Goal: Task Accomplishment & Management: Manage account settings

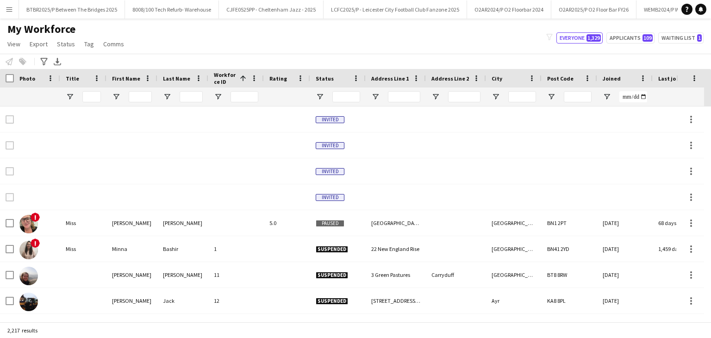
click at [17, 10] on button "Menu" at bounding box center [9, 9] width 19 height 19
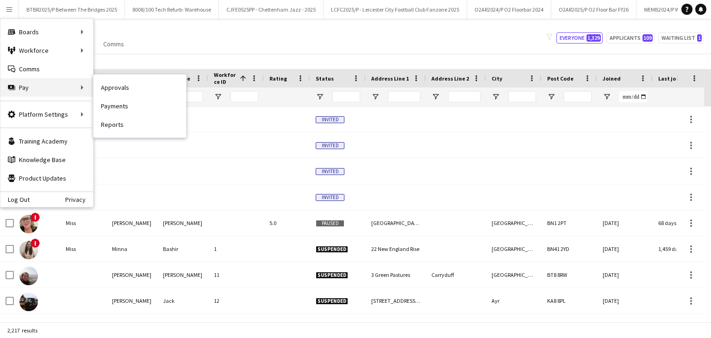
click at [20, 93] on div "Pay Pay" at bounding box center [46, 87] width 93 height 19
click at [117, 93] on link "Approvals" at bounding box center [140, 87] width 93 height 19
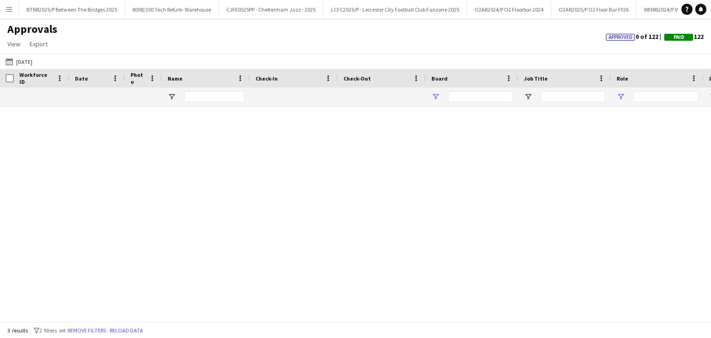
type input "**********"
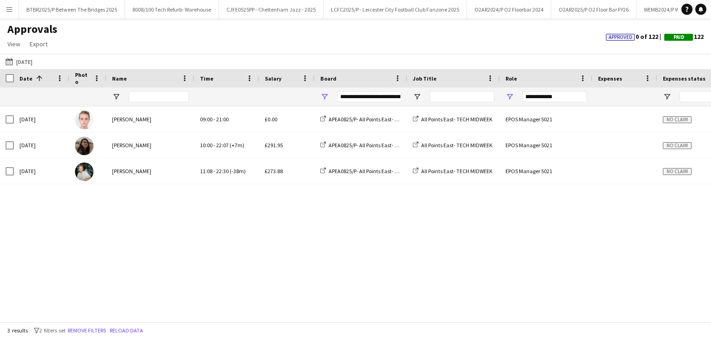
click at [6, 14] on button "Menu" at bounding box center [9, 9] width 19 height 19
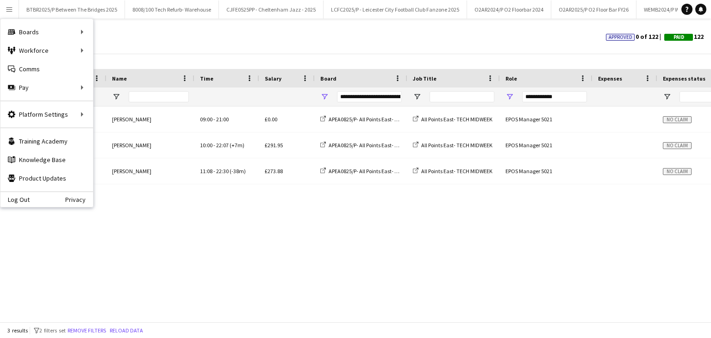
click at [180, 48] on div "Approvals View Customise view Customise filters Reset Filters Reset View Reset …" at bounding box center [355, 37] width 711 height 31
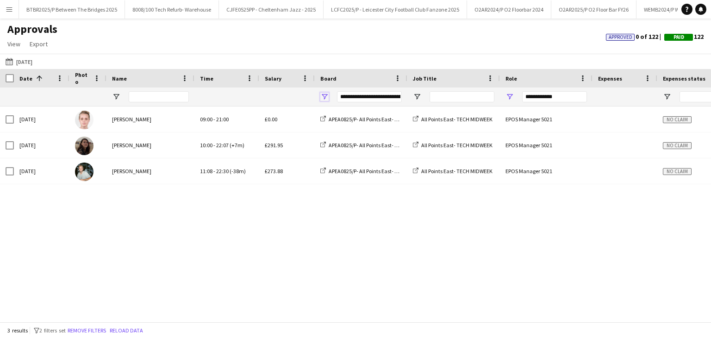
click at [328, 93] on span "Open Filter Menu" at bounding box center [324, 97] width 8 height 8
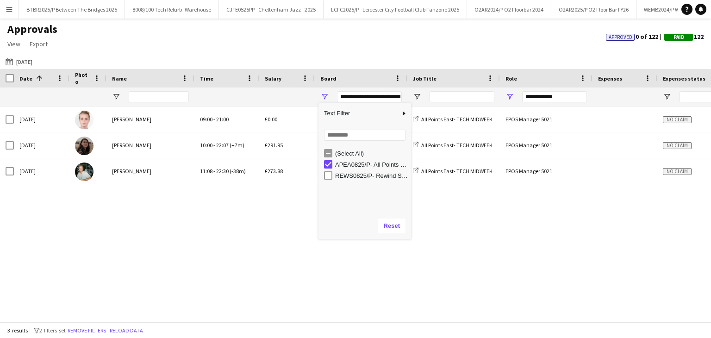
click at [346, 152] on div "(Select All)" at bounding box center [371, 153] width 73 height 7
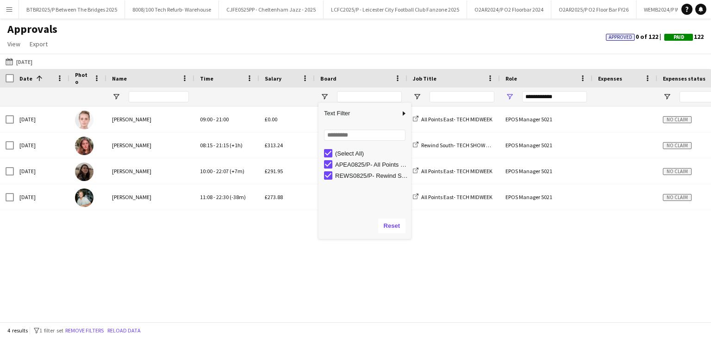
click at [196, 23] on div "Approvals View Customise view Customise filters Reset Filters Reset View Reset …" at bounding box center [355, 37] width 711 height 31
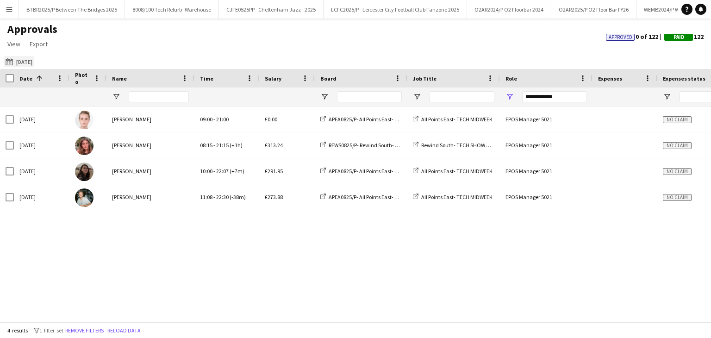
click at [34, 60] on button "17-08-2025 17-08-2025" at bounding box center [19, 61] width 31 height 11
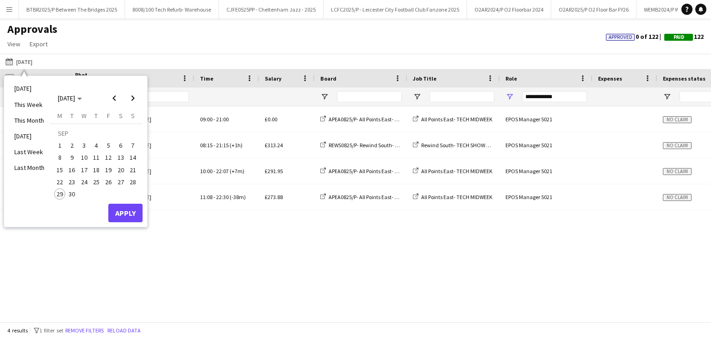
click at [63, 174] on span "15" at bounding box center [59, 169] width 11 height 11
click at [74, 194] on span "30" at bounding box center [72, 193] width 11 height 11
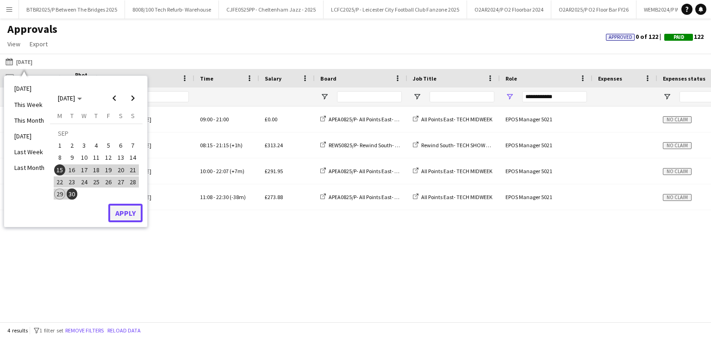
click at [134, 218] on button "Apply" at bounding box center [125, 213] width 34 height 19
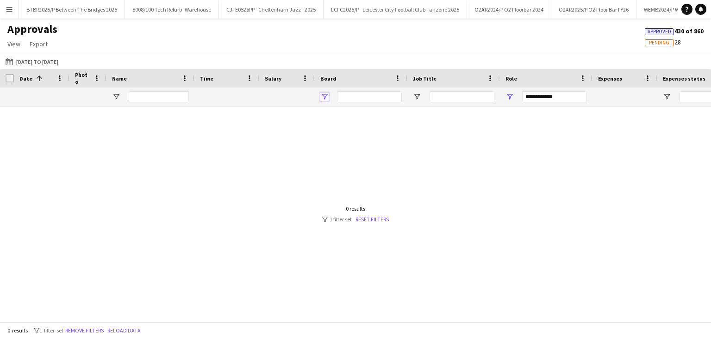
click at [322, 100] on span "Open Filter Menu" at bounding box center [324, 97] width 8 height 8
click at [224, 152] on div at bounding box center [355, 211] width 711 height 208
drag, startPoint x: 566, startPoint y: 96, endPoint x: 507, endPoint y: 91, distance: 59.5
click at [507, 91] on div "**********" at bounding box center [546, 97] width 93 height 19
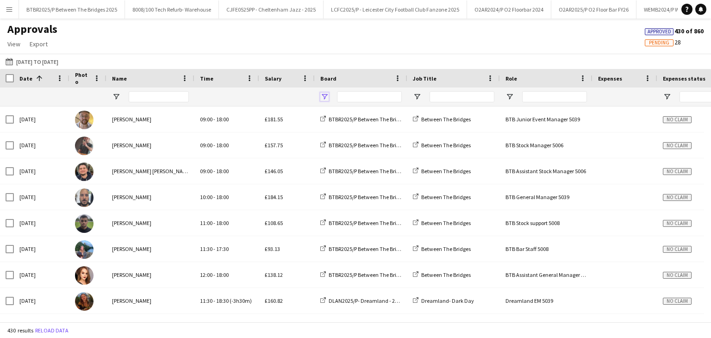
click at [322, 95] on span "Open Filter Menu" at bounding box center [324, 97] width 8 height 8
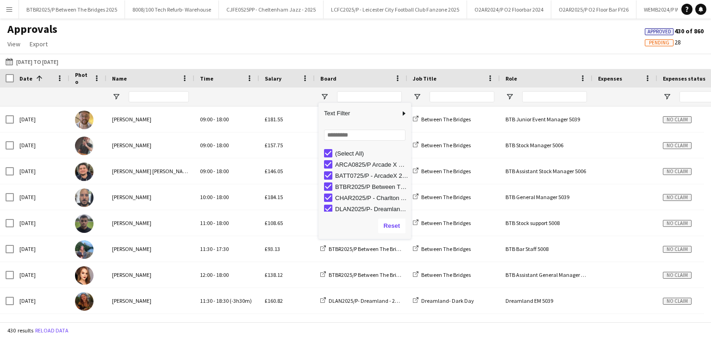
click at [352, 151] on div "(Select All)" at bounding box center [371, 153] width 73 height 7
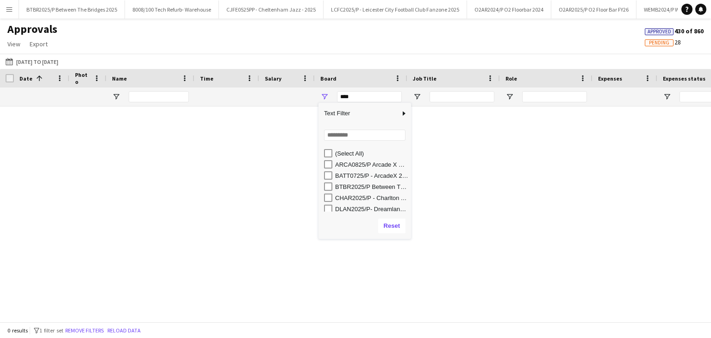
click at [363, 167] on div "ARCA0825/P Arcade X Site Management" at bounding box center [371, 164] width 73 height 7
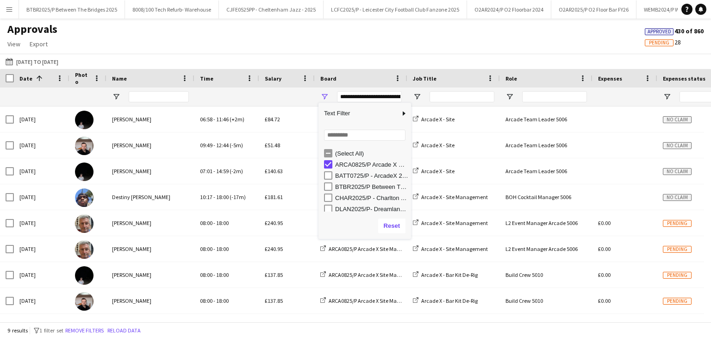
click at [363, 174] on div "BATT0725/P - ArcadeX 2025" at bounding box center [371, 175] width 73 height 7
type input "**********"
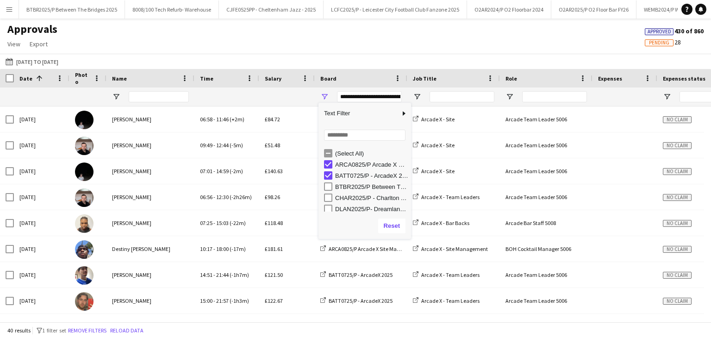
click at [44, 78] on div "Date 1" at bounding box center [35, 78] width 33 height 14
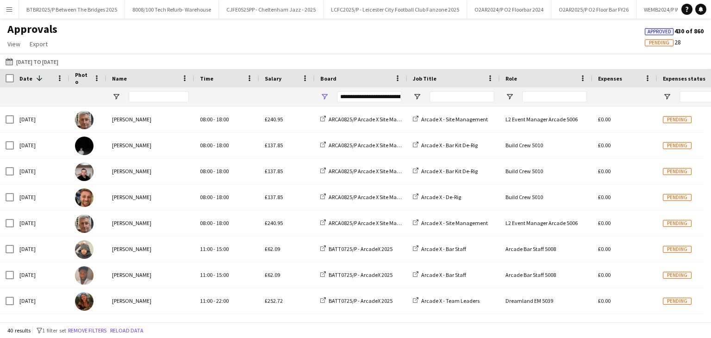
click at [44, 80] on div "Date 1" at bounding box center [35, 78] width 33 height 14
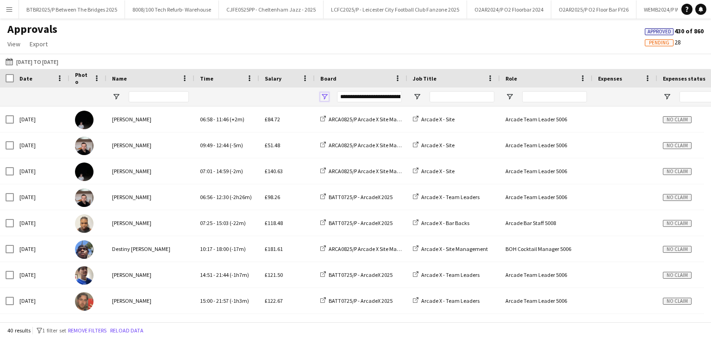
click at [322, 95] on span "Open Filter Menu" at bounding box center [324, 97] width 8 height 8
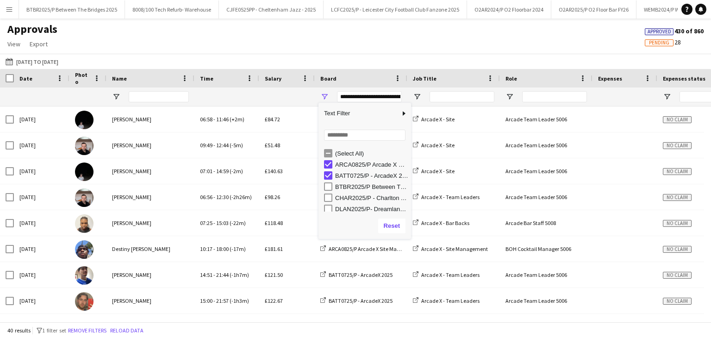
click at [351, 153] on div "(Select All)" at bounding box center [371, 153] width 73 height 7
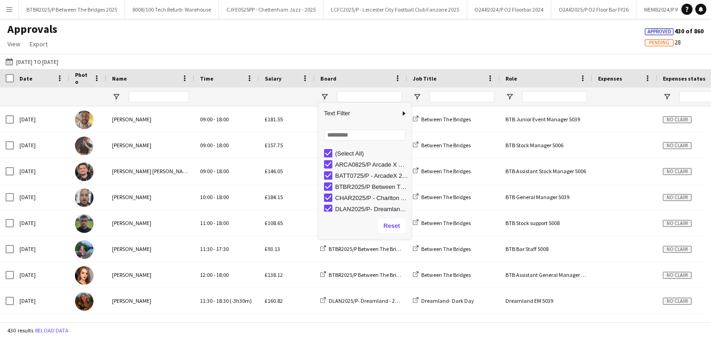
click at [343, 162] on div "ARCA0825/P Arcade X Site Management" at bounding box center [371, 164] width 73 height 7
type input "**********"
click at [349, 154] on div "(Select All)" at bounding box center [371, 153] width 73 height 7
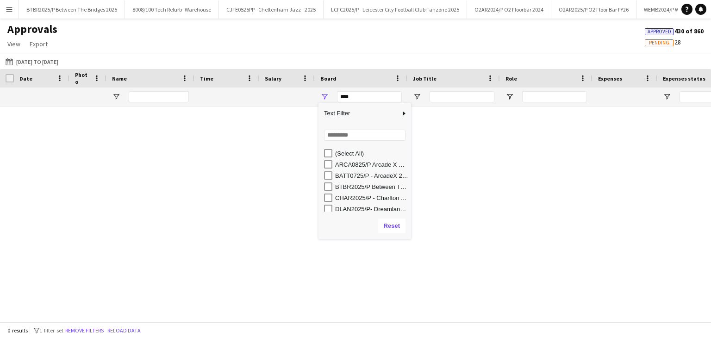
click at [350, 165] on div "ARCA0825/P Arcade X Site Management" at bounding box center [371, 164] width 73 height 7
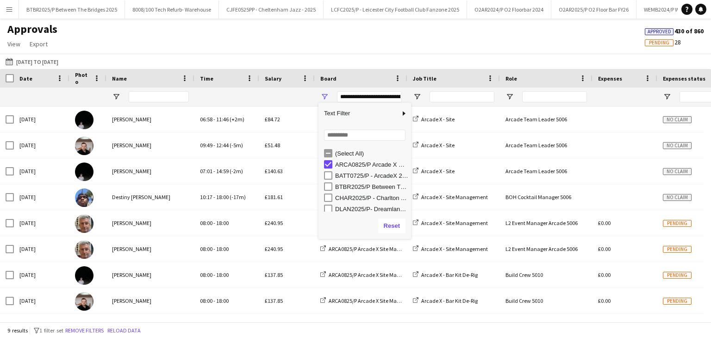
click at [348, 175] on div "BATT0725/P - ArcadeX 2025" at bounding box center [371, 175] width 73 height 7
type input "**********"
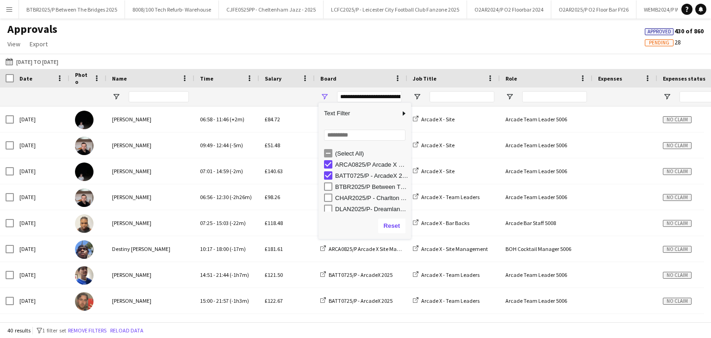
click at [219, 34] on div "Approvals View Customise view Customise filters Reset Filters Reset View Reset …" at bounding box center [355, 37] width 711 height 31
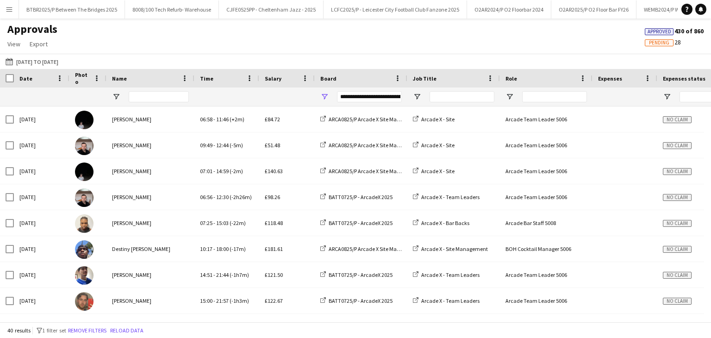
click at [41, 78] on div "Date" at bounding box center [35, 78] width 33 height 14
click at [41, 78] on span at bounding box center [39, 78] width 8 height 8
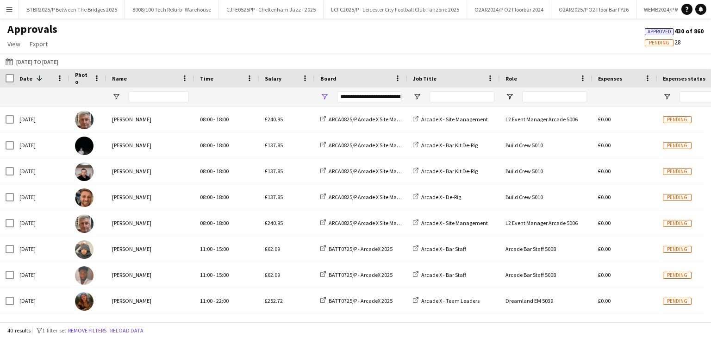
click at [472, 53] on div "Approvals View Customise view Customise filters Reset Filters Reset View Reset …" at bounding box center [355, 37] width 711 height 31
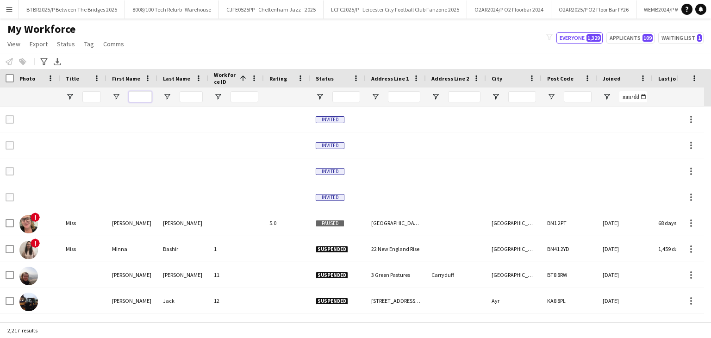
click at [139, 96] on input "First Name Filter Input" at bounding box center [140, 96] width 23 height 11
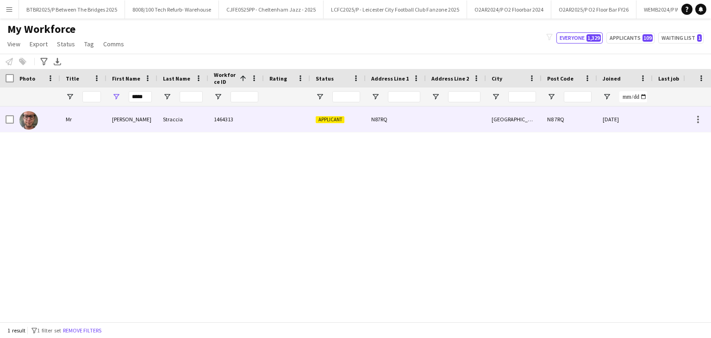
click at [195, 122] on div "Straccia" at bounding box center [182, 119] width 51 height 25
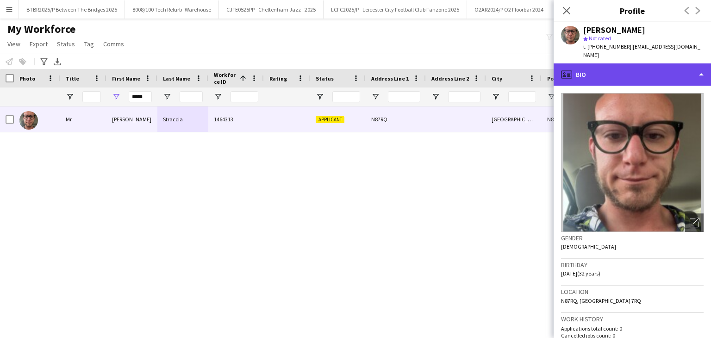
click at [624, 70] on div "profile Bio" at bounding box center [632, 74] width 157 height 22
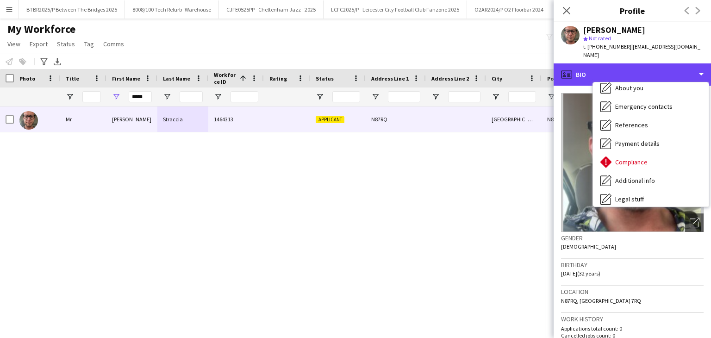
scroll to position [93, 0]
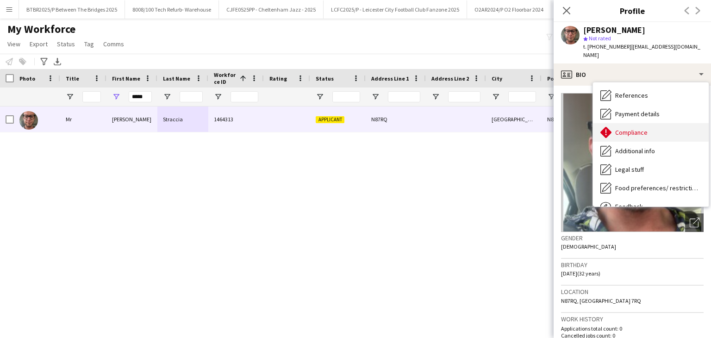
click at [665, 132] on div "Compliance Compliance" at bounding box center [651, 132] width 116 height 19
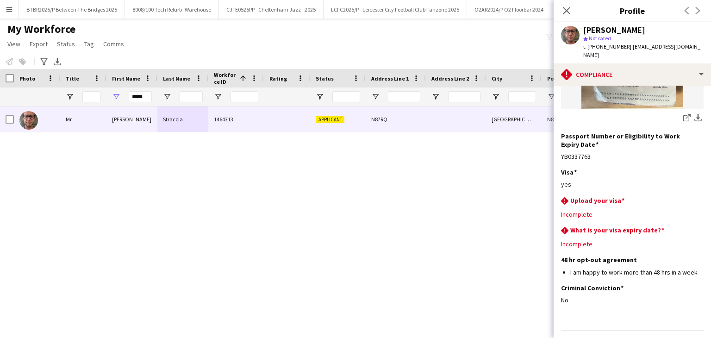
scroll to position [205, 0]
click at [697, 195] on app-icon "Edit this field" at bounding box center [700, 198] width 7 height 7
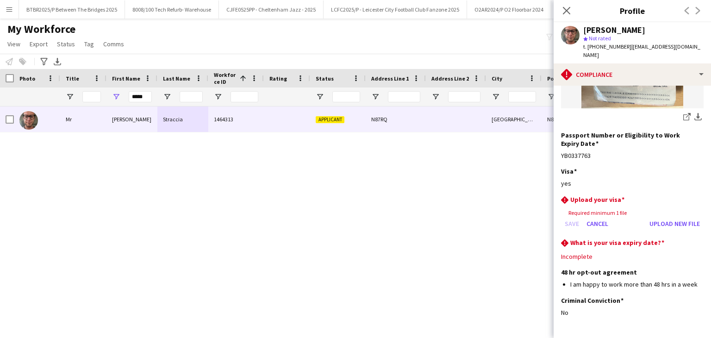
drag, startPoint x: 585, startPoint y: 30, endPoint x: 656, endPoint y: 28, distance: 71.4
click at [656, 28] on div "[PERSON_NAME]" at bounding box center [644, 30] width 120 height 8
copy div "[PERSON_NAME]"
click at [679, 216] on button "Upload new file" at bounding box center [675, 223] width 58 height 15
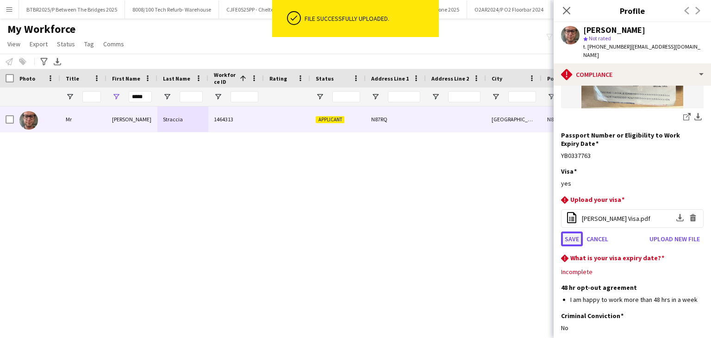
click at [577, 232] on button "Save" at bounding box center [572, 239] width 22 height 15
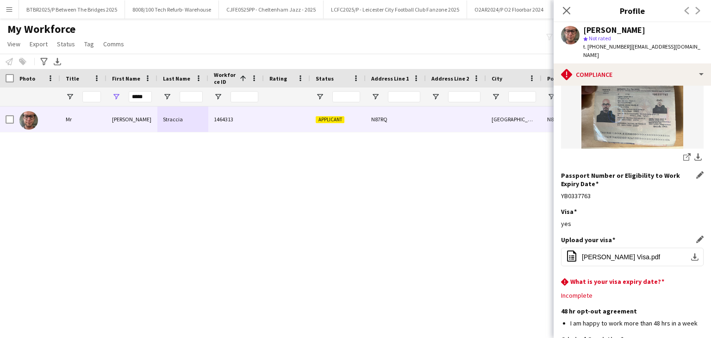
scroll to position [20, 0]
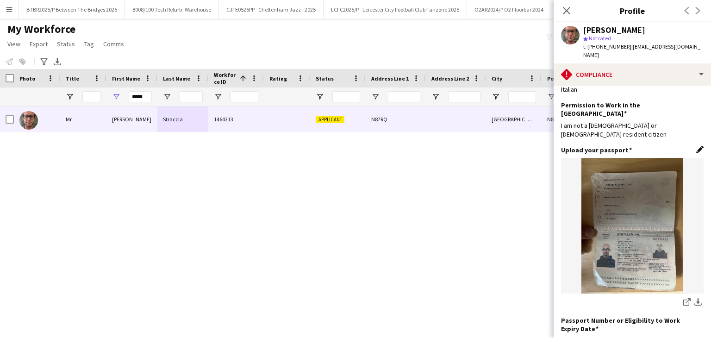
click at [697, 146] on app-icon "Edit this field" at bounding box center [700, 149] width 7 height 7
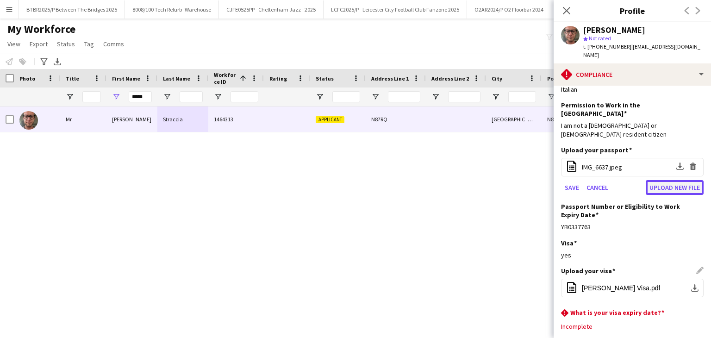
click at [674, 180] on button "Upload new file" at bounding box center [675, 187] width 58 height 15
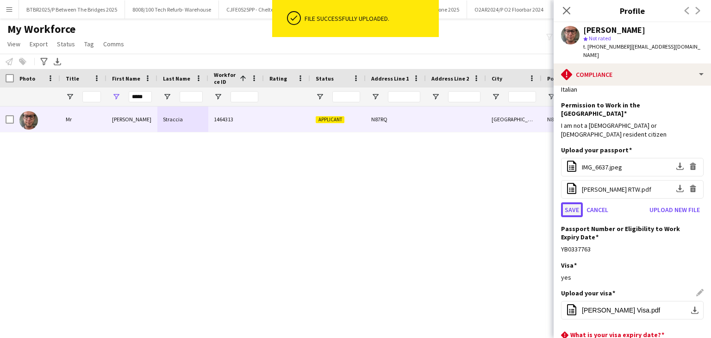
click at [569, 202] on button "Save" at bounding box center [572, 209] width 22 height 15
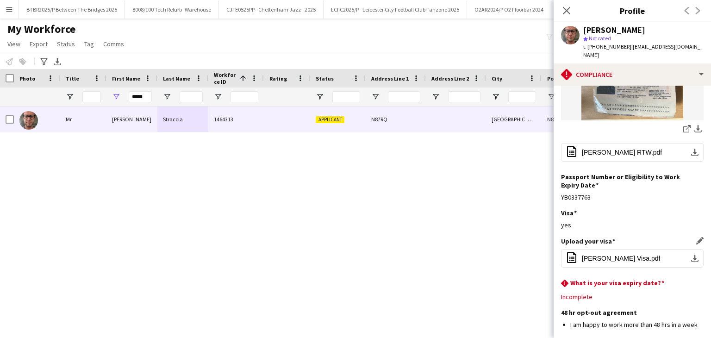
scroll to position [232, 0]
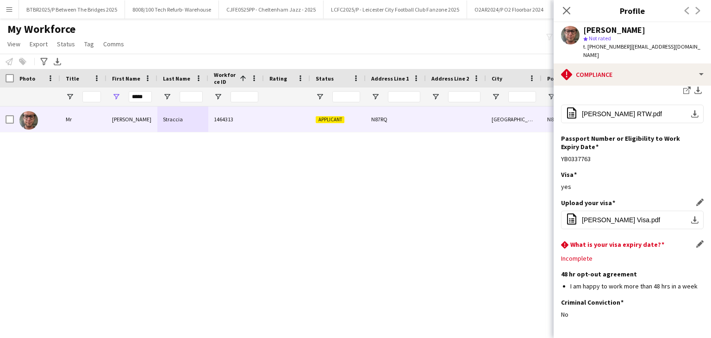
click at [697, 240] on app-icon "Edit this field" at bounding box center [700, 243] width 7 height 7
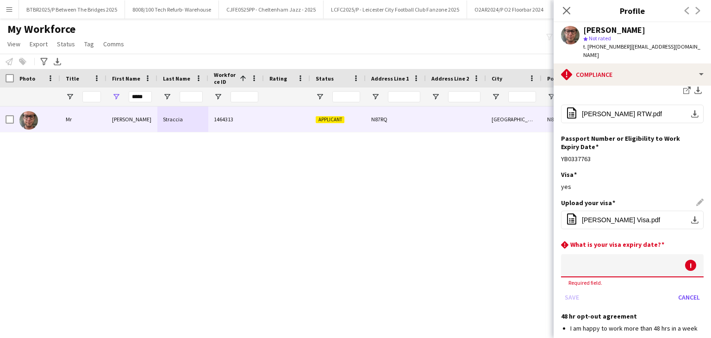
click at [634, 290] on div "Save Cancel" at bounding box center [632, 297] width 143 height 15
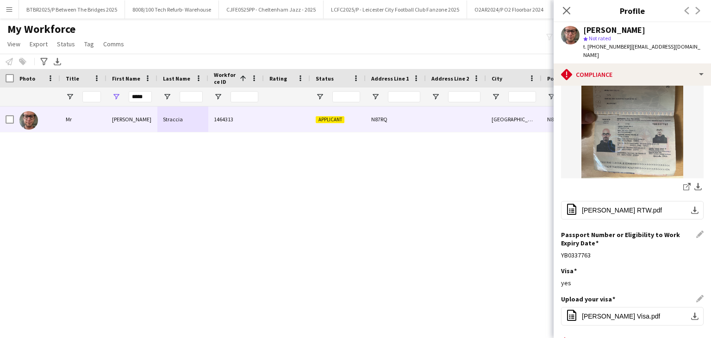
scroll to position [139, 0]
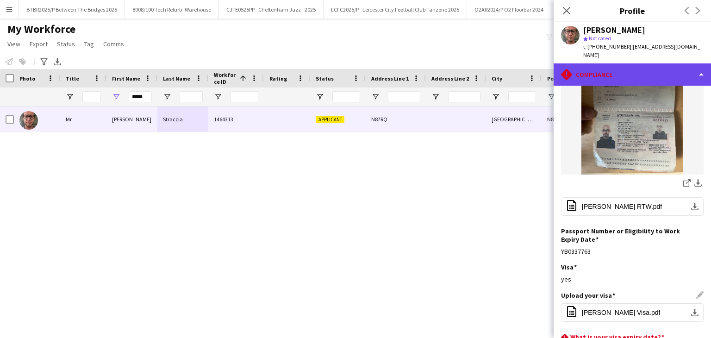
click at [636, 65] on div "rhombus-alert Compliance" at bounding box center [632, 74] width 157 height 22
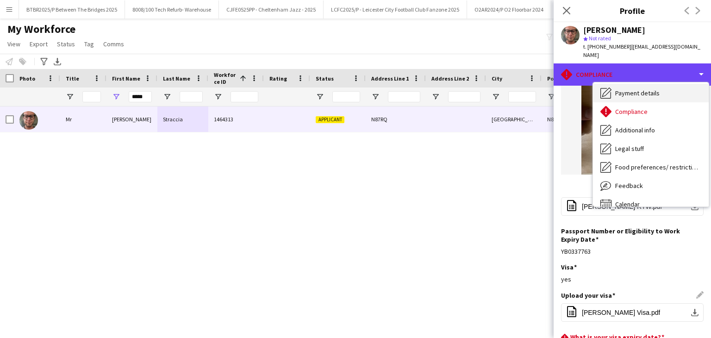
scroll to position [124, 0]
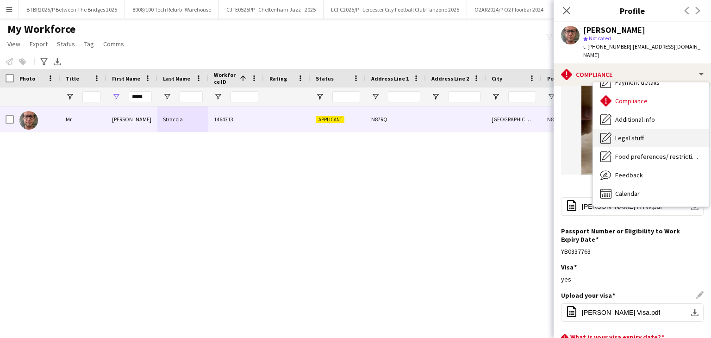
click at [650, 135] on div "Legal stuff Legal stuff" at bounding box center [651, 138] width 116 height 19
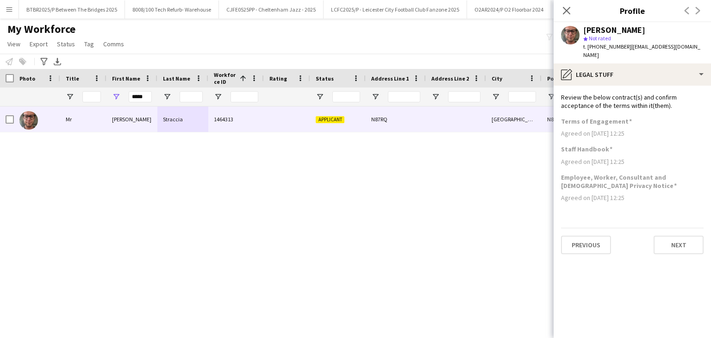
scroll to position [0, 0]
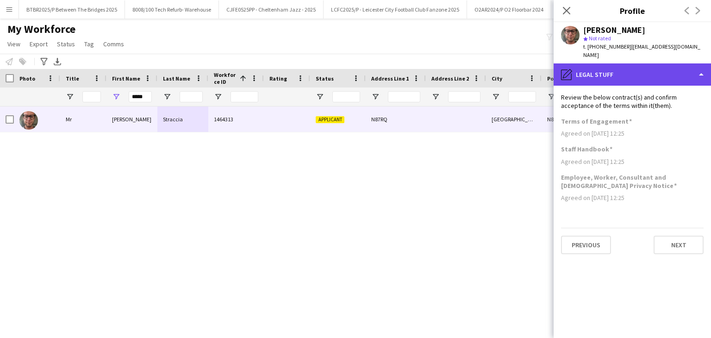
click at [674, 70] on div "pencil4 Legal stuff" at bounding box center [632, 74] width 157 height 22
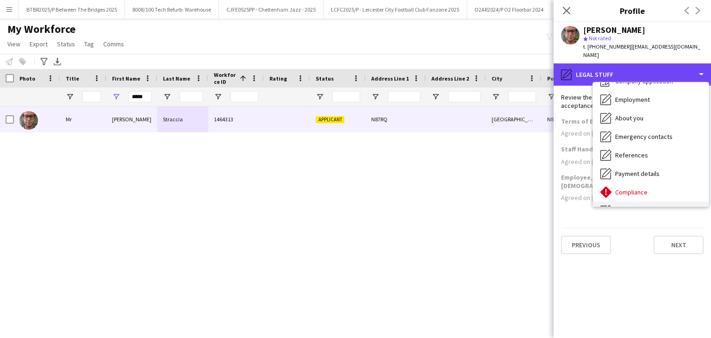
scroll to position [31, 0]
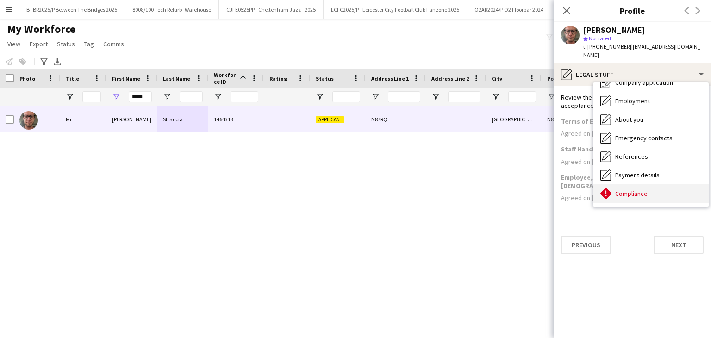
click at [643, 189] on span "Compliance" at bounding box center [631, 193] width 32 height 8
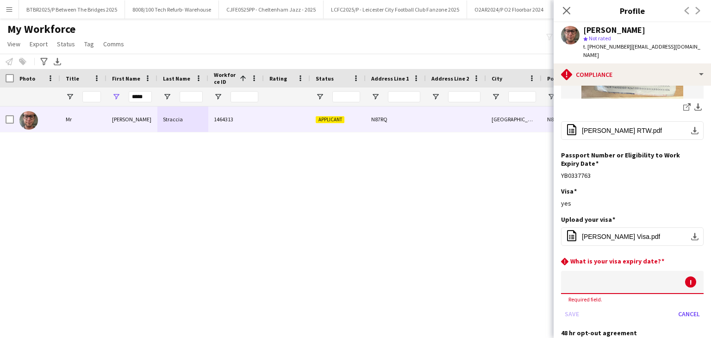
scroll to position [232, 0]
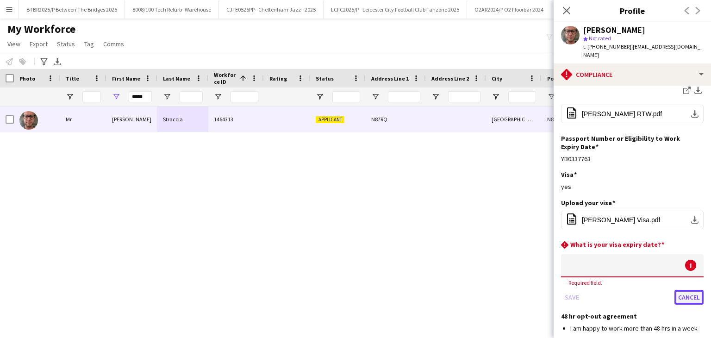
click at [688, 290] on button "Cancel" at bounding box center [689, 297] width 29 height 15
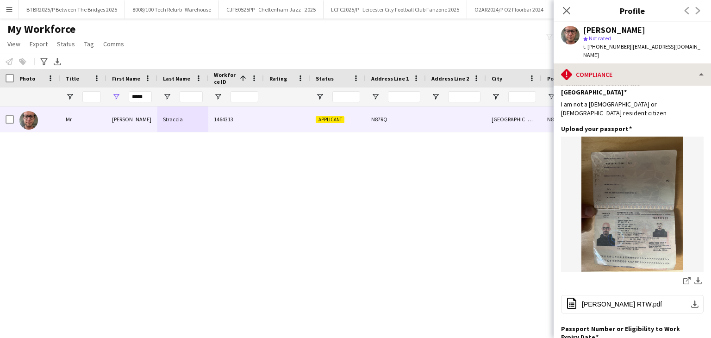
scroll to position [0, 0]
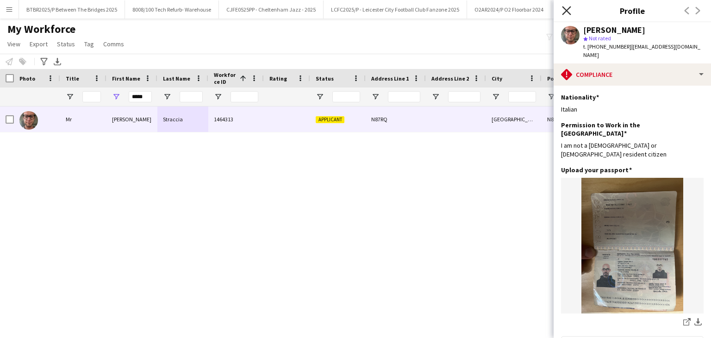
click at [564, 13] on icon at bounding box center [566, 10] width 9 height 9
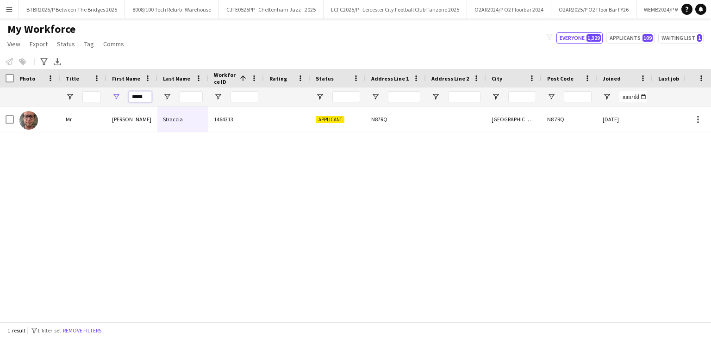
click at [141, 100] on input "*****" at bounding box center [140, 96] width 23 height 11
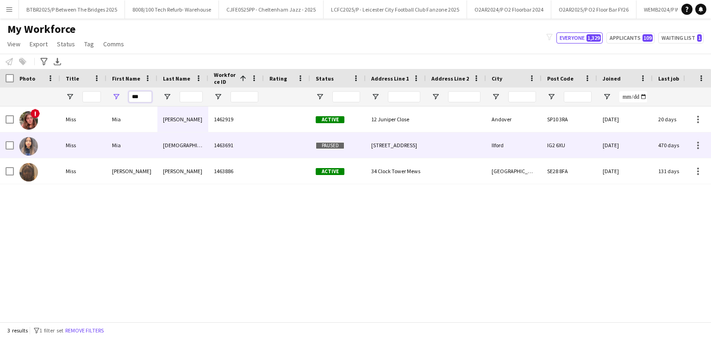
type input "***"
click at [218, 151] on div "1463691" at bounding box center [236, 144] width 56 height 25
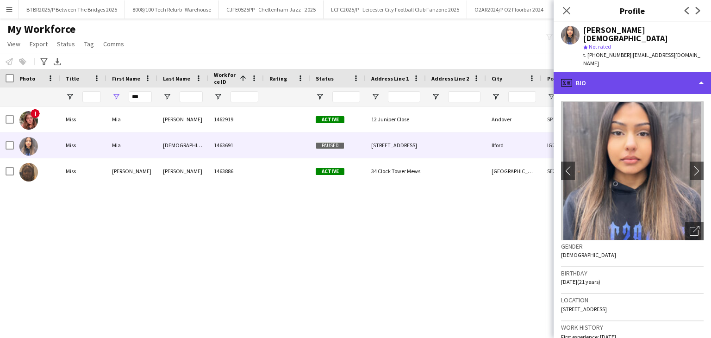
click at [659, 72] on div "profile Bio" at bounding box center [632, 83] width 157 height 22
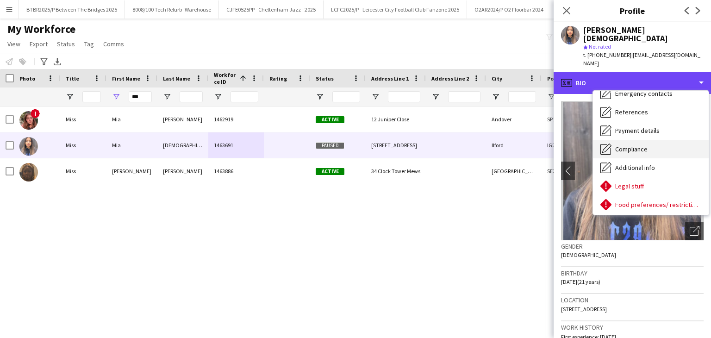
scroll to position [93, 0]
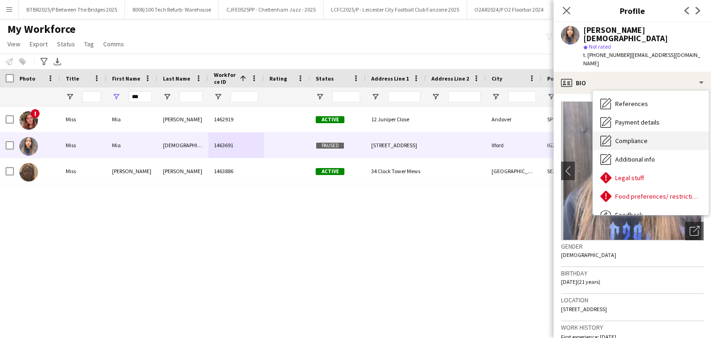
click at [643, 137] on span "Compliance" at bounding box center [631, 141] width 32 height 8
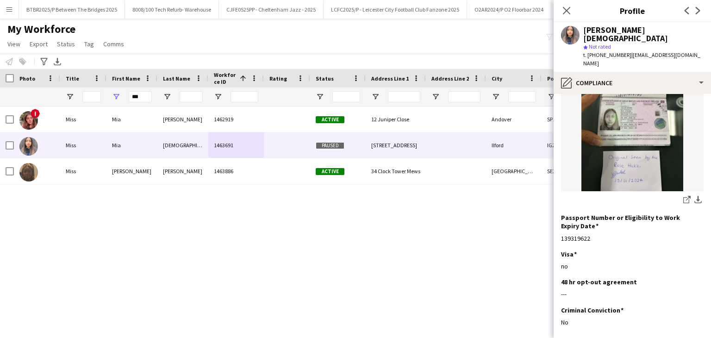
scroll to position [303, 0]
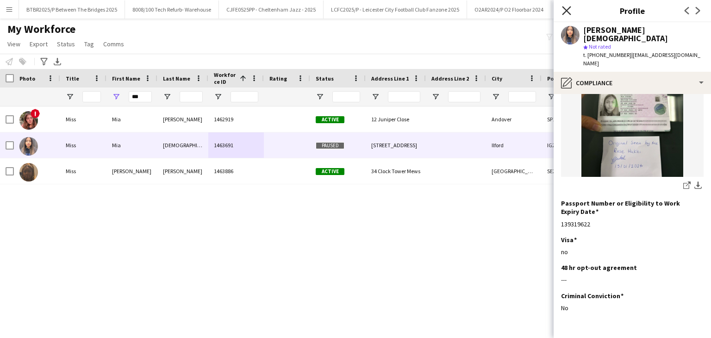
click at [567, 13] on icon "Close pop-in" at bounding box center [566, 10] width 9 height 9
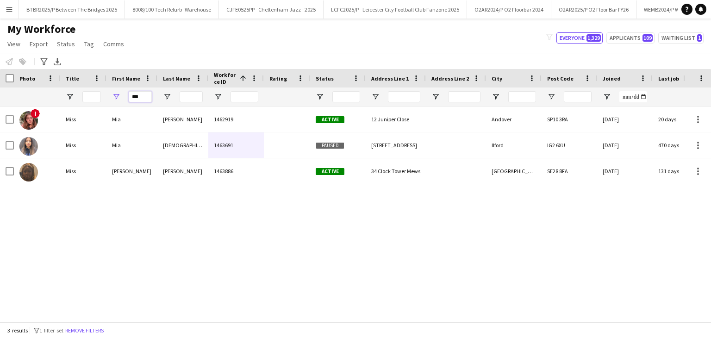
click at [135, 95] on input "***" at bounding box center [140, 96] width 23 height 11
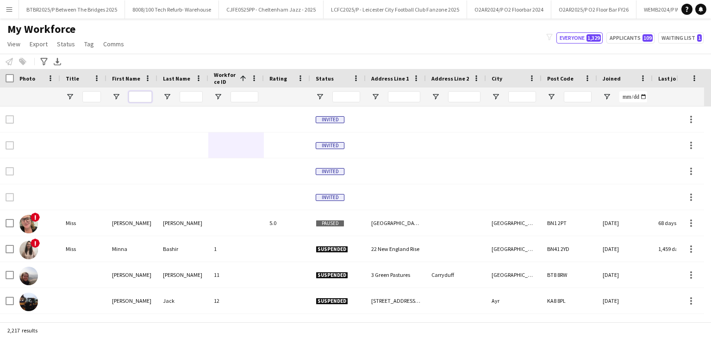
type input "*"
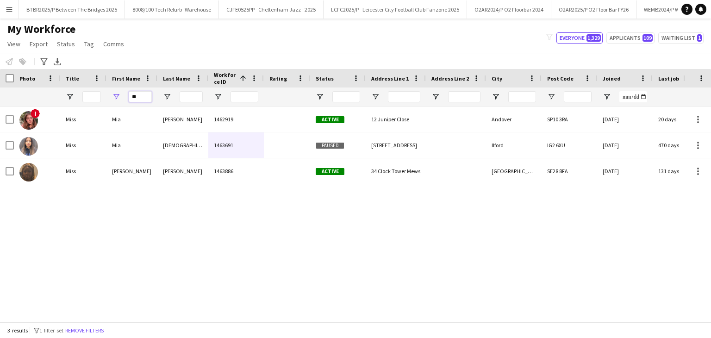
type input "*"
click at [192, 97] on input "Last Name Filter Input" at bounding box center [191, 96] width 23 height 11
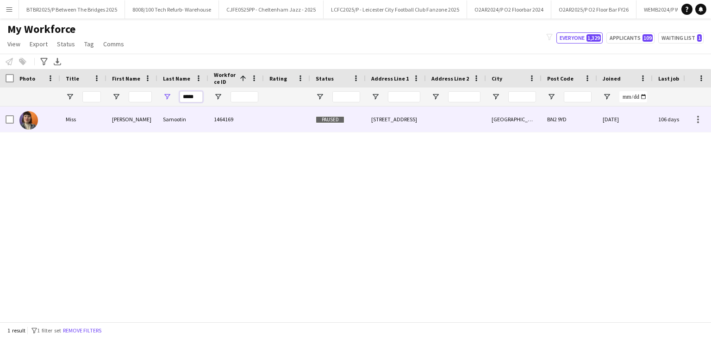
type input "*****"
click at [287, 124] on div at bounding box center [287, 119] width 46 height 25
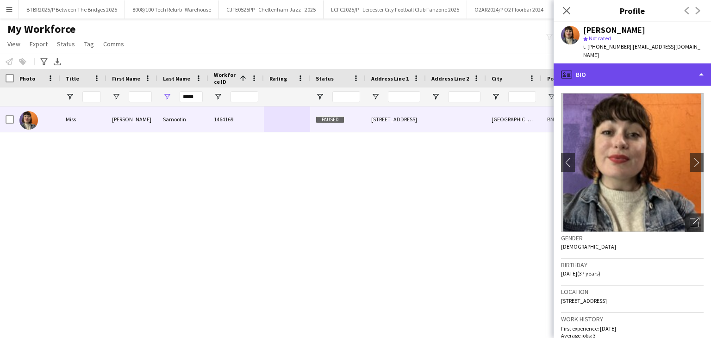
click at [661, 63] on div "profile Bio" at bounding box center [632, 74] width 157 height 22
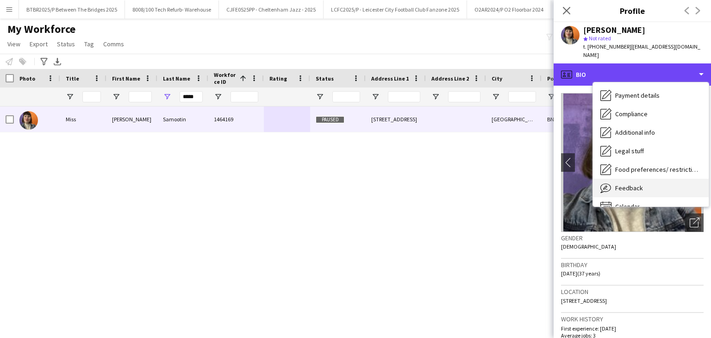
scroll to position [124, 0]
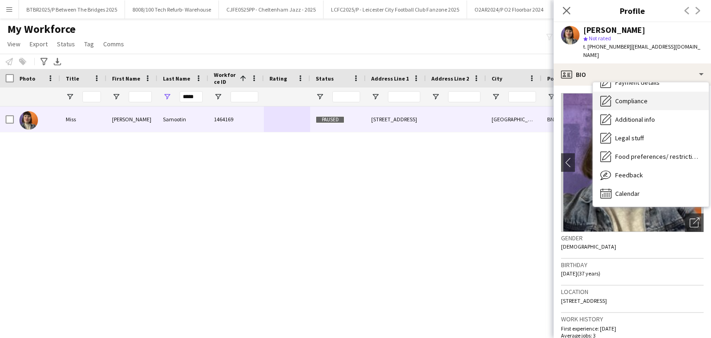
click at [647, 97] on span "Compliance" at bounding box center [631, 101] width 32 height 8
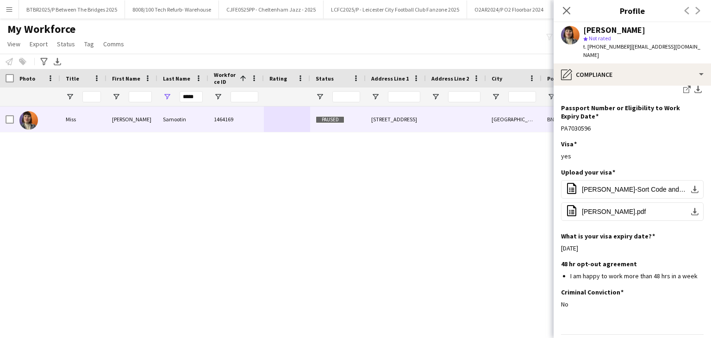
scroll to position [237, 0]
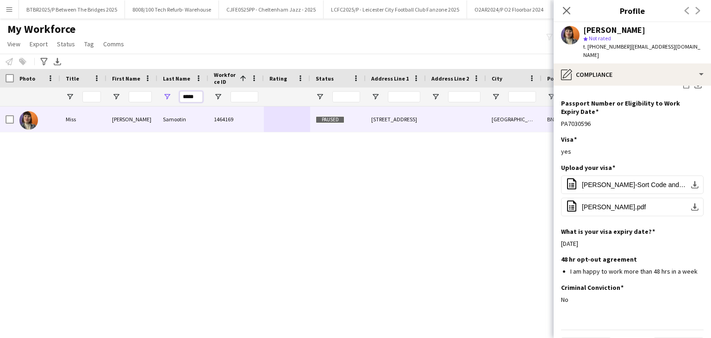
click at [193, 97] on input "*****" at bounding box center [191, 96] width 23 height 11
click at [141, 95] on input "First Name Filter Input" at bounding box center [140, 96] width 23 height 11
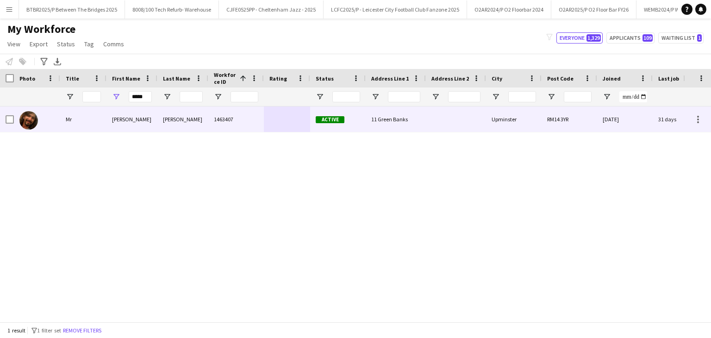
click at [274, 123] on div at bounding box center [287, 119] width 46 height 25
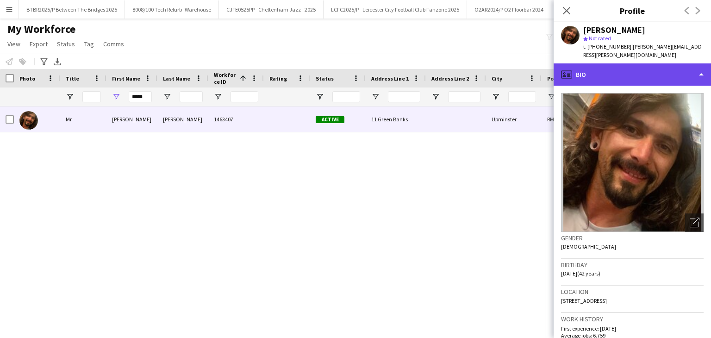
click at [651, 69] on div "profile Bio" at bounding box center [632, 74] width 157 height 22
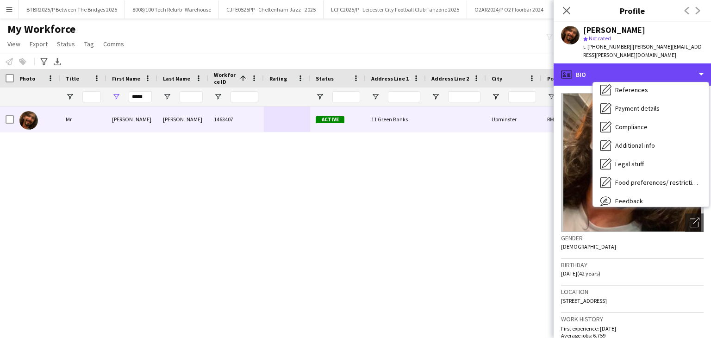
scroll to position [124, 0]
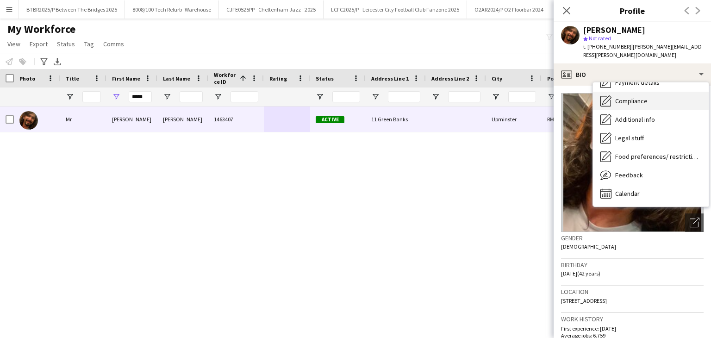
click at [641, 99] on div "Compliance Compliance" at bounding box center [651, 101] width 116 height 19
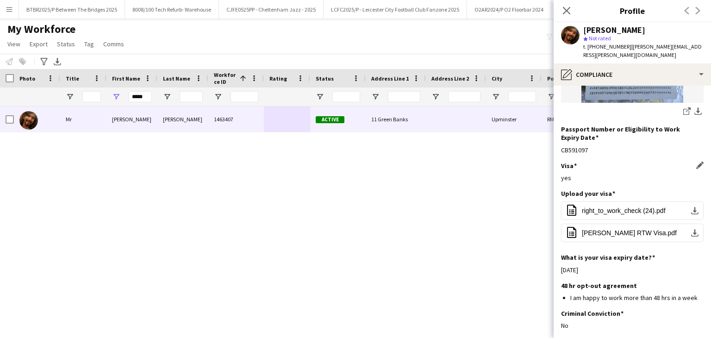
scroll to position [370, 0]
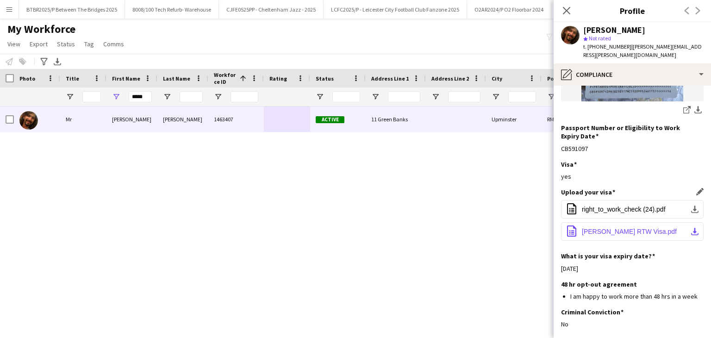
click at [631, 228] on span "[PERSON_NAME] RTW Visa.pdf" at bounding box center [629, 231] width 95 height 7
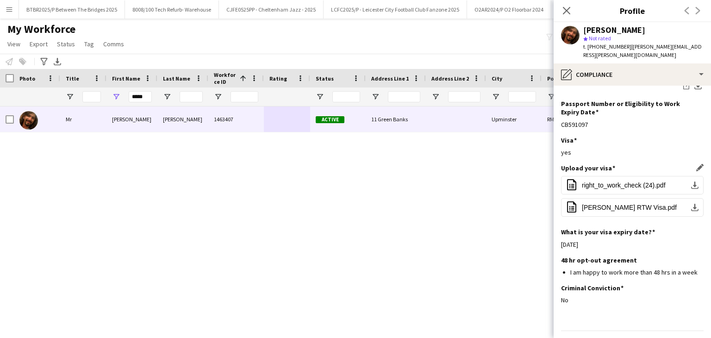
scroll to position [395, 0]
click at [599, 203] on span "[PERSON_NAME] RTW Visa.pdf" at bounding box center [629, 206] width 95 height 7
click at [134, 94] on input "*****" at bounding box center [140, 96] width 23 height 11
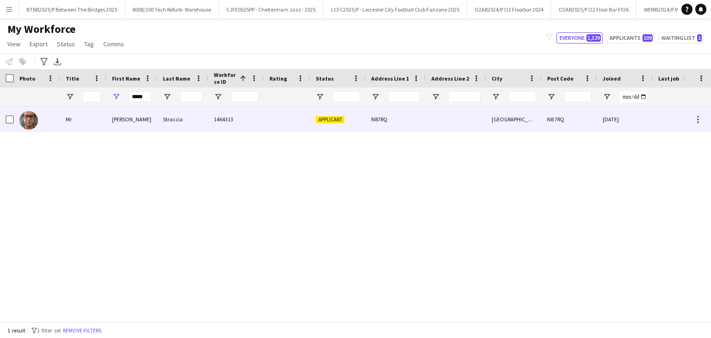
click at [174, 119] on div "Straccia" at bounding box center [182, 119] width 51 height 25
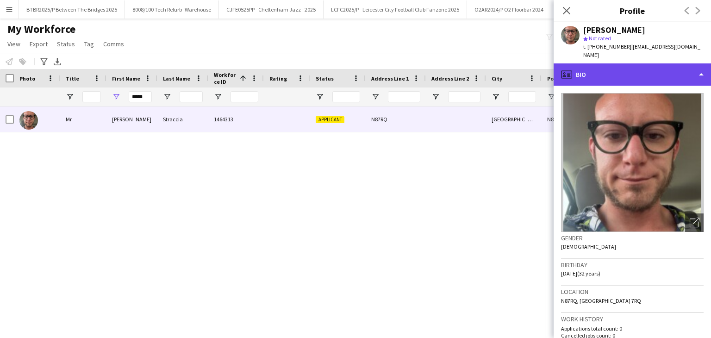
click at [645, 63] on div "profile Bio" at bounding box center [632, 74] width 157 height 22
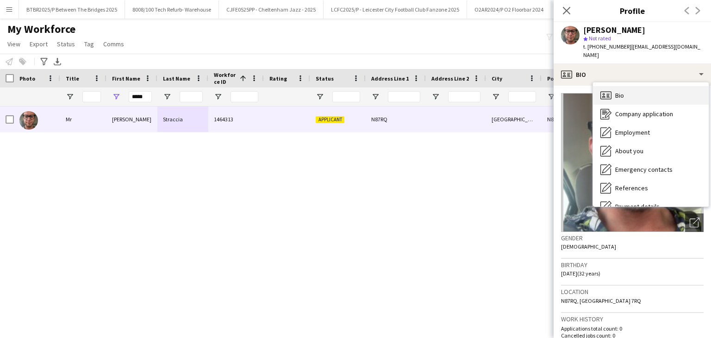
click at [677, 88] on div "Bio Bio" at bounding box center [651, 95] width 116 height 19
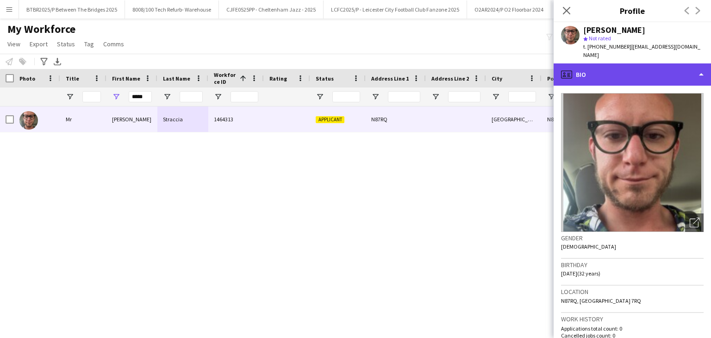
click at [642, 75] on div "profile Bio" at bounding box center [632, 74] width 157 height 22
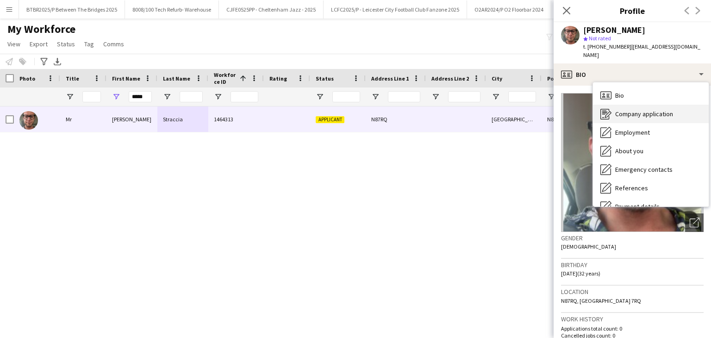
click at [640, 113] on div "Company application Company application" at bounding box center [651, 114] width 116 height 19
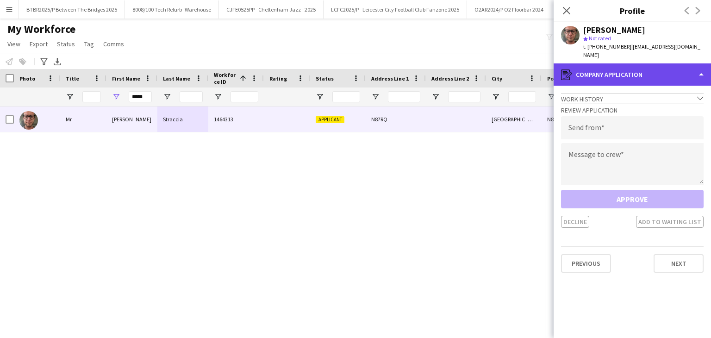
click at [638, 69] on div "register Company application" at bounding box center [632, 74] width 157 height 22
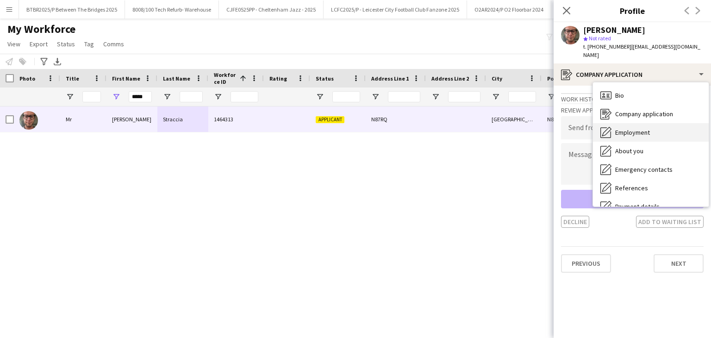
click at [649, 128] on span "Employment" at bounding box center [632, 132] width 35 height 8
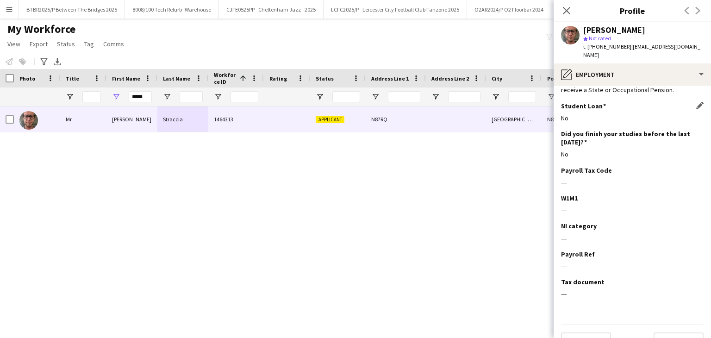
scroll to position [67, 0]
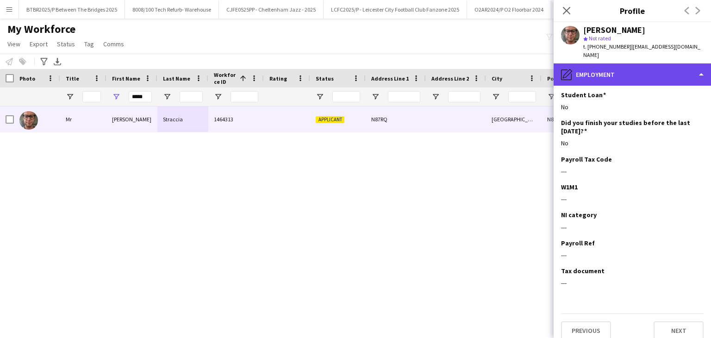
click at [616, 71] on div "pencil4 Employment" at bounding box center [632, 74] width 157 height 22
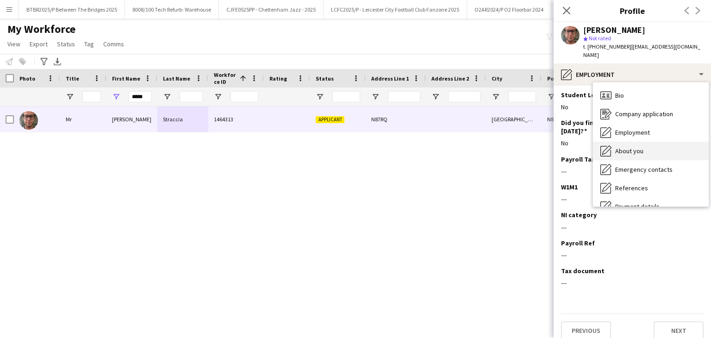
click at [644, 142] on div "About you About you" at bounding box center [651, 151] width 116 height 19
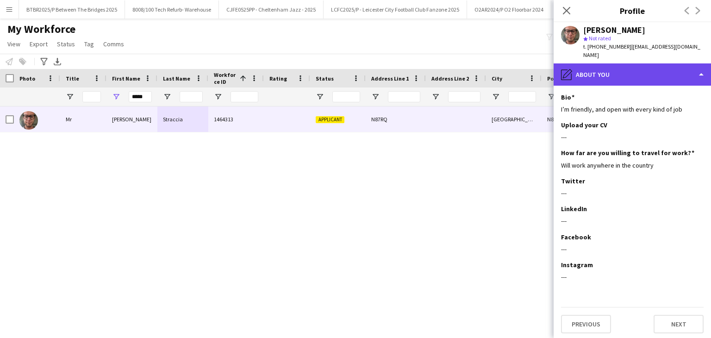
click at [622, 71] on div "pencil4 About you" at bounding box center [632, 74] width 157 height 22
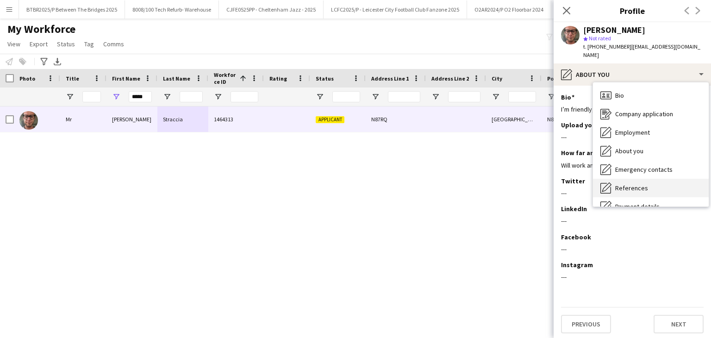
click at [647, 179] on div "References References" at bounding box center [651, 188] width 116 height 19
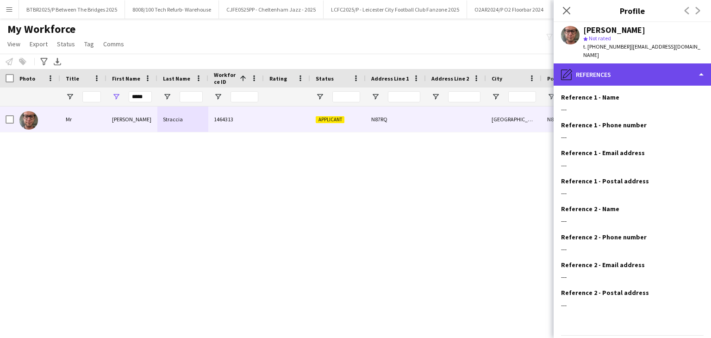
click at [604, 65] on div "pencil4 References" at bounding box center [632, 74] width 157 height 22
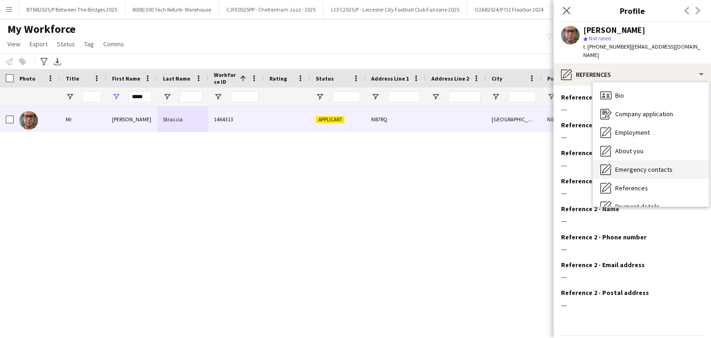
click at [634, 165] on span "Emergency contacts" at bounding box center [643, 169] width 57 height 8
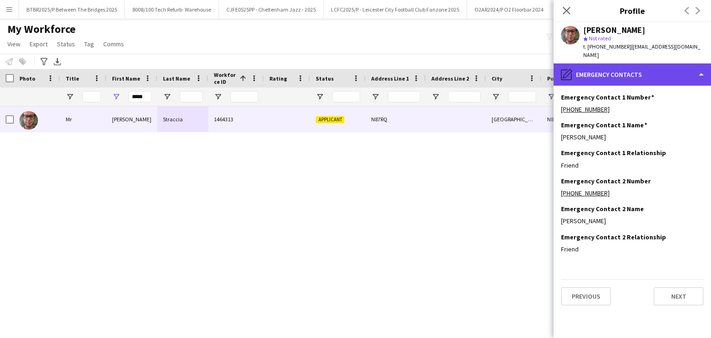
click at [628, 66] on div "pencil4 Emergency contacts" at bounding box center [632, 74] width 157 height 22
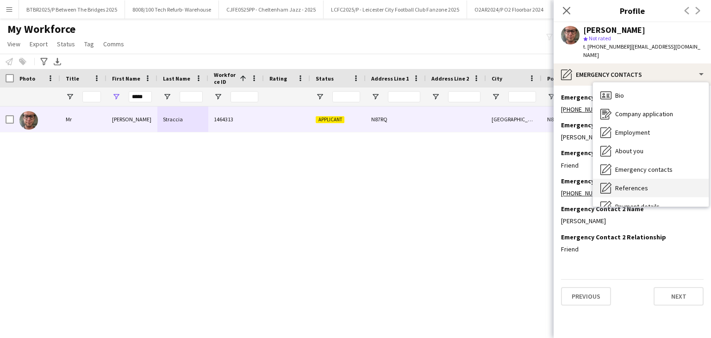
click at [659, 179] on div "References References" at bounding box center [651, 188] width 116 height 19
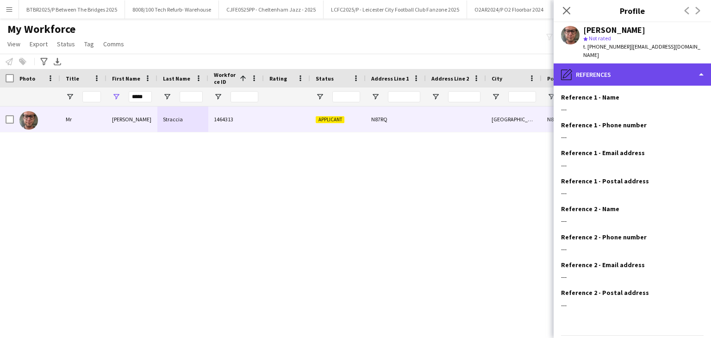
click at [620, 63] on div "pencil4 References" at bounding box center [632, 74] width 157 height 22
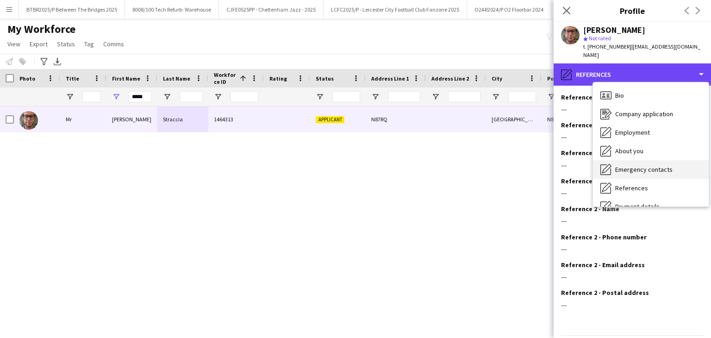
scroll to position [46, 0]
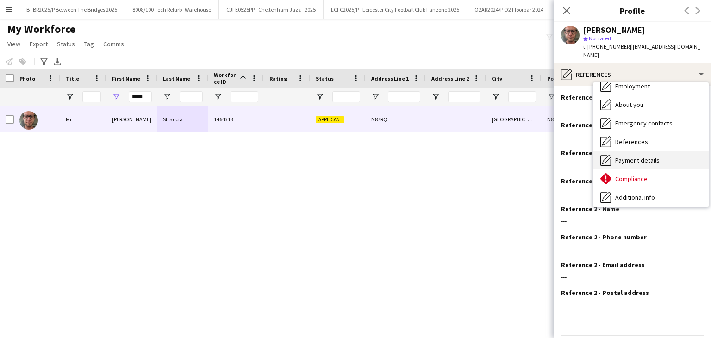
click at [650, 156] on span "Payment details" at bounding box center [637, 160] width 44 height 8
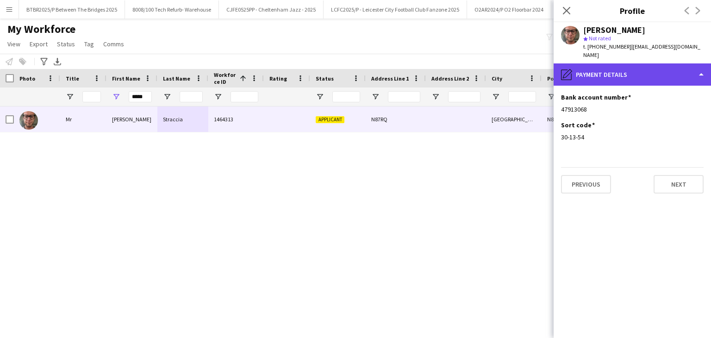
click at [623, 69] on div "pencil4 Payment details" at bounding box center [632, 74] width 157 height 22
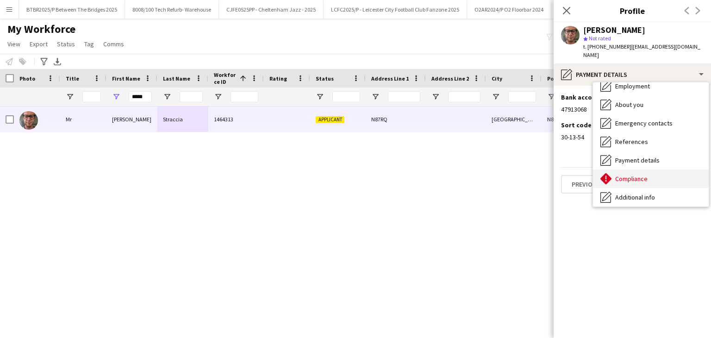
click at [656, 170] on div "Compliance Compliance" at bounding box center [651, 179] width 116 height 19
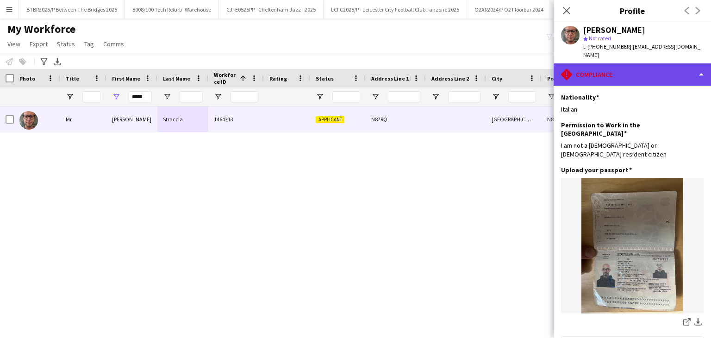
click at [618, 65] on div "rhombus-alert Compliance" at bounding box center [632, 74] width 157 height 22
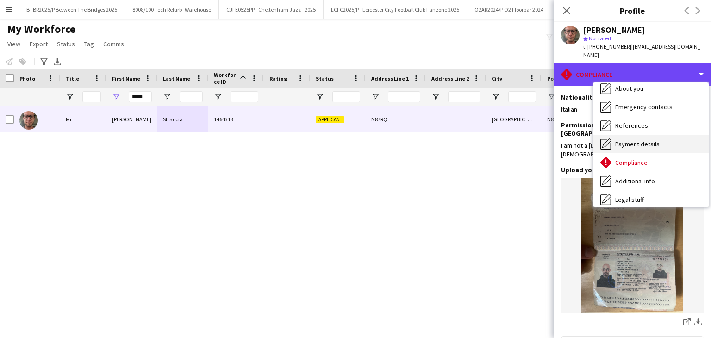
scroll to position [93, 0]
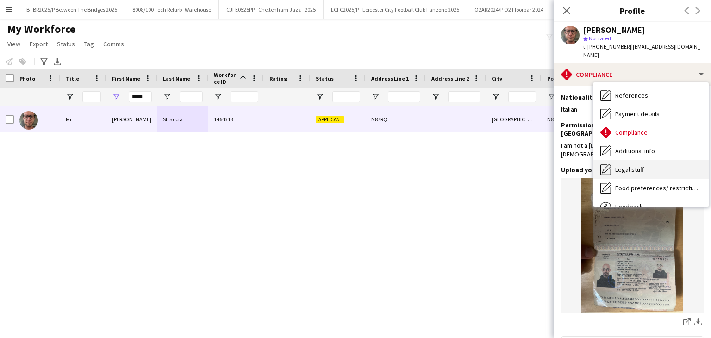
click at [643, 160] on div "Legal stuff Legal stuff" at bounding box center [651, 169] width 116 height 19
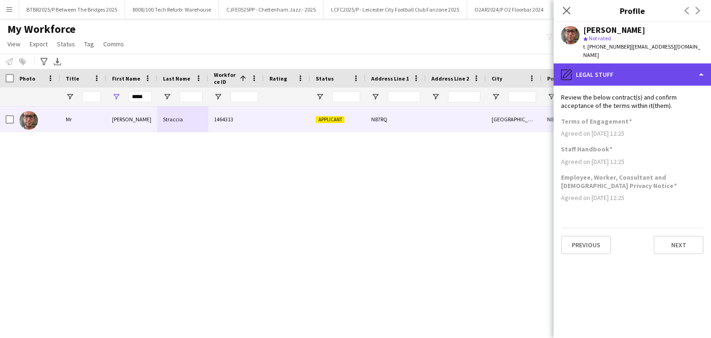
click at [604, 63] on div "pencil4 Legal stuff" at bounding box center [632, 74] width 157 height 22
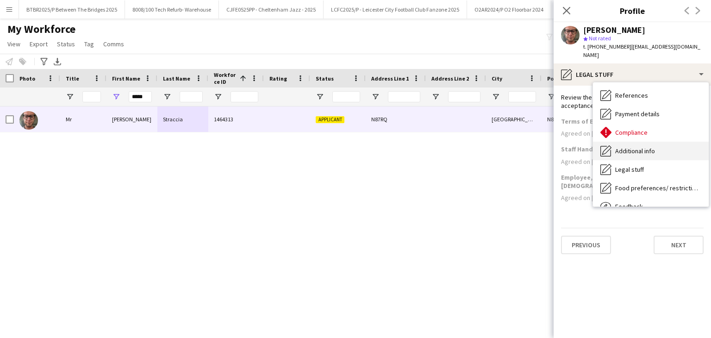
click at [630, 147] on div "Additional info Additional info" at bounding box center [651, 151] width 116 height 19
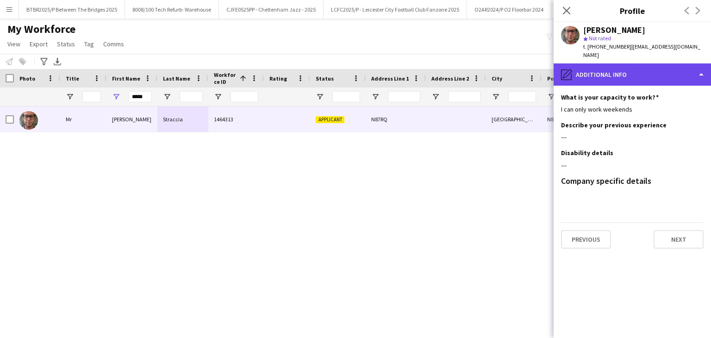
click at [606, 67] on div "pencil4 Additional info" at bounding box center [632, 74] width 157 height 22
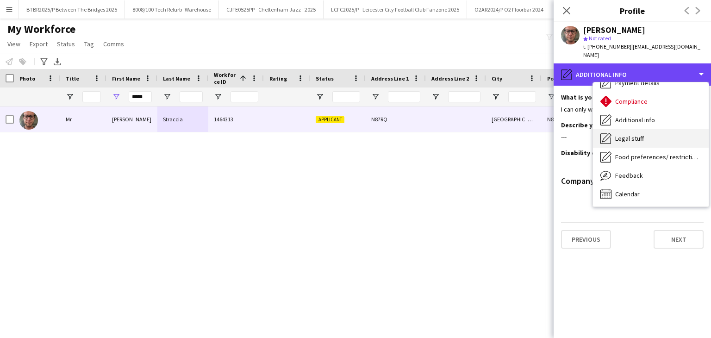
scroll to position [124, 0]
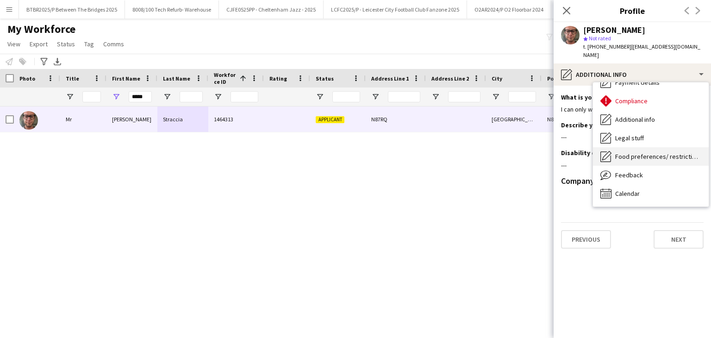
click at [649, 152] on span "Food preferences/ restrictions" at bounding box center [658, 156] width 86 height 8
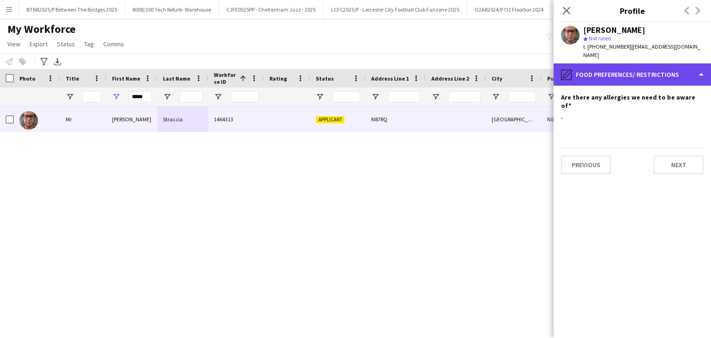
click at [628, 72] on div "pencil4 Food preferences/ restrictions" at bounding box center [632, 74] width 157 height 22
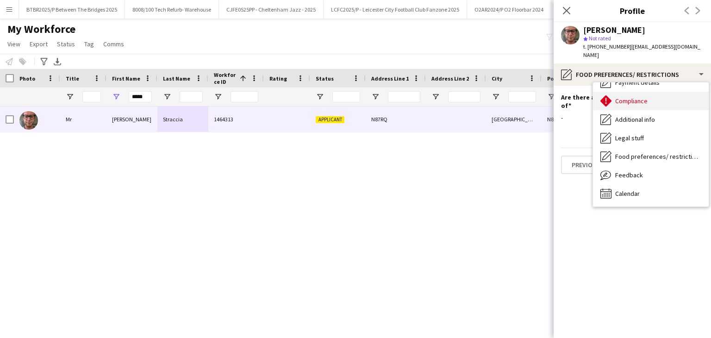
click at [641, 97] on span "Compliance" at bounding box center [631, 101] width 32 height 8
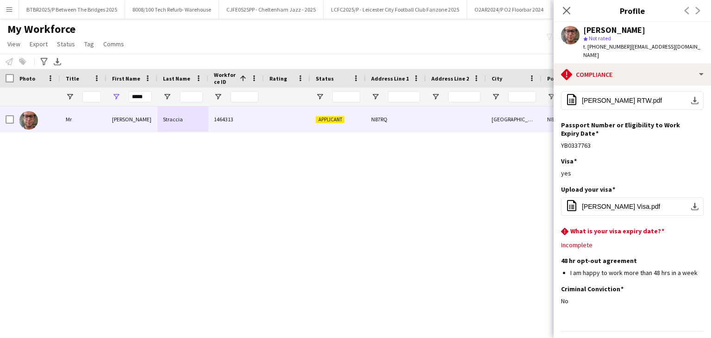
scroll to position [246, 0]
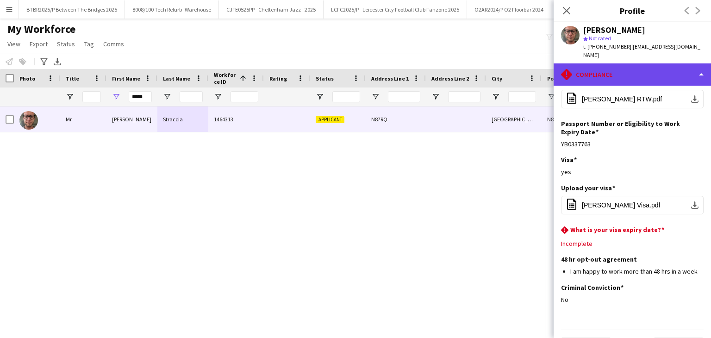
click at [642, 63] on div "rhombus-alert Compliance" at bounding box center [632, 74] width 157 height 22
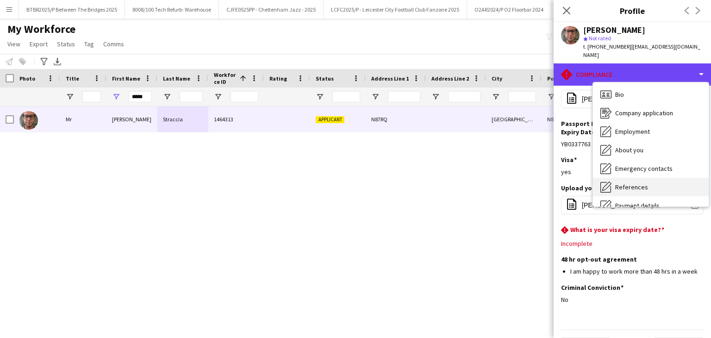
scroll to position [0, 0]
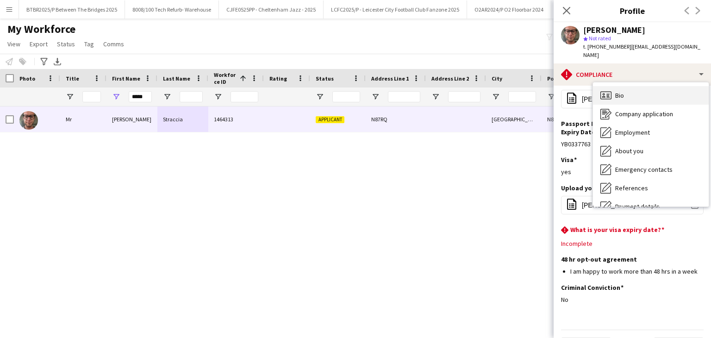
click at [643, 86] on div "Bio Bio" at bounding box center [651, 95] width 116 height 19
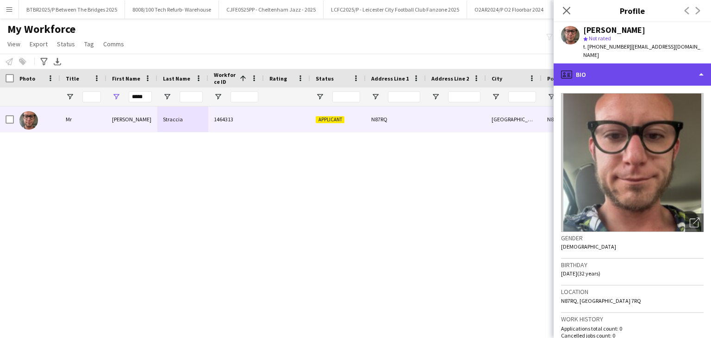
click at [636, 66] on div "profile Bio" at bounding box center [632, 74] width 157 height 22
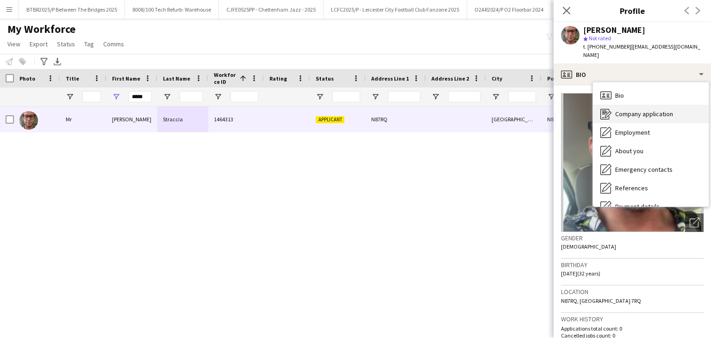
click at [645, 110] on div "Company application Company application" at bounding box center [651, 114] width 116 height 19
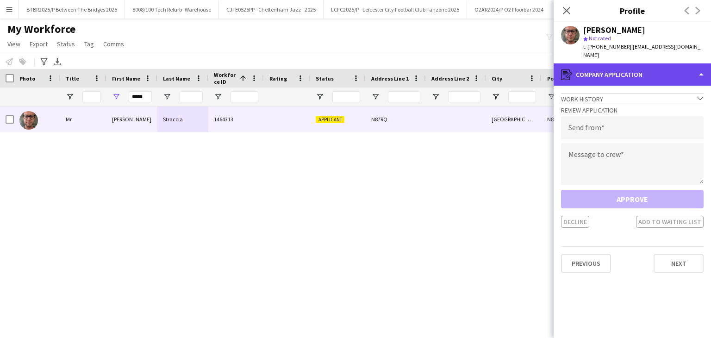
click at [621, 63] on div "register Company application" at bounding box center [632, 74] width 157 height 22
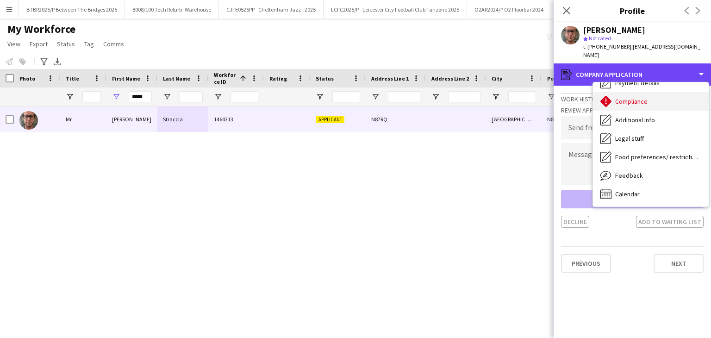
scroll to position [124, 0]
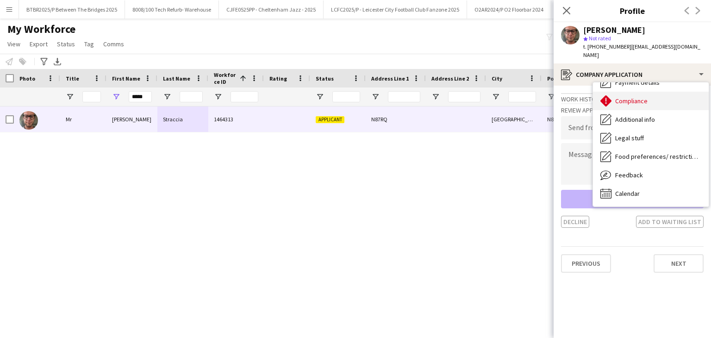
click at [647, 97] on span "Compliance" at bounding box center [631, 101] width 32 height 8
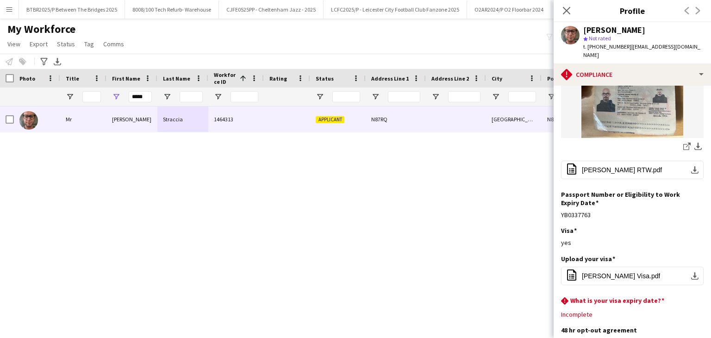
scroll to position [185, 0]
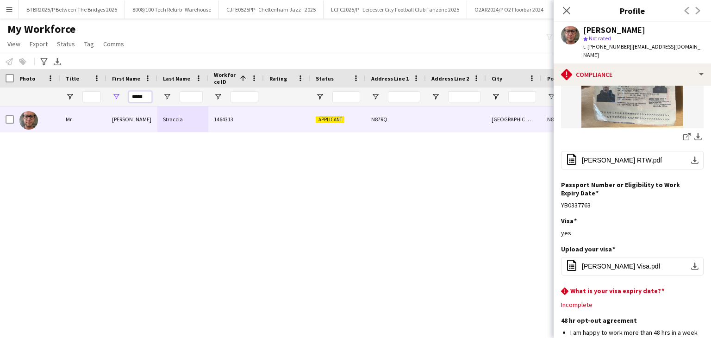
click at [140, 96] on input "*****" at bounding box center [140, 96] width 23 height 11
click at [142, 100] on input "*****" at bounding box center [140, 96] width 23 height 11
click at [143, 99] on input "*****" at bounding box center [140, 96] width 23 height 11
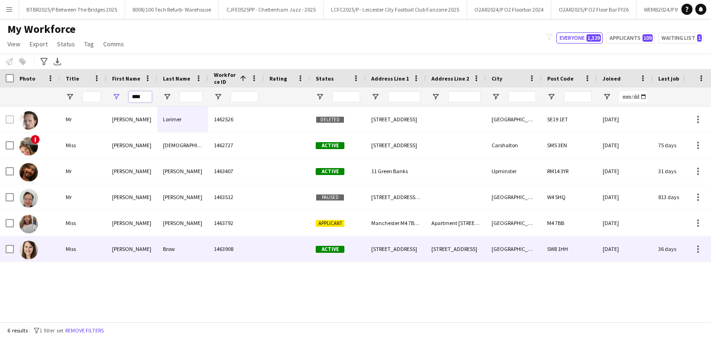
type input "****"
click at [212, 251] on div "1463908" at bounding box center [236, 248] width 56 height 25
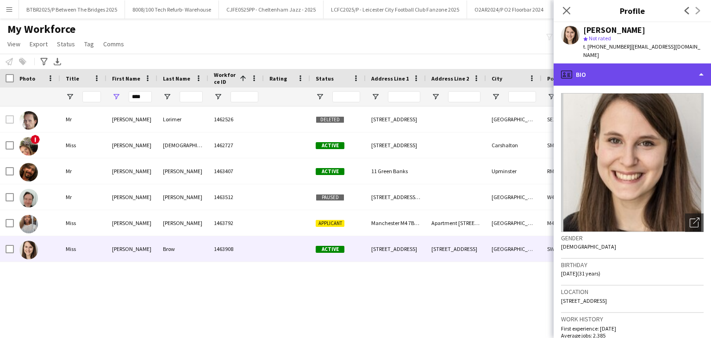
click at [664, 70] on div "profile Bio" at bounding box center [632, 74] width 157 height 22
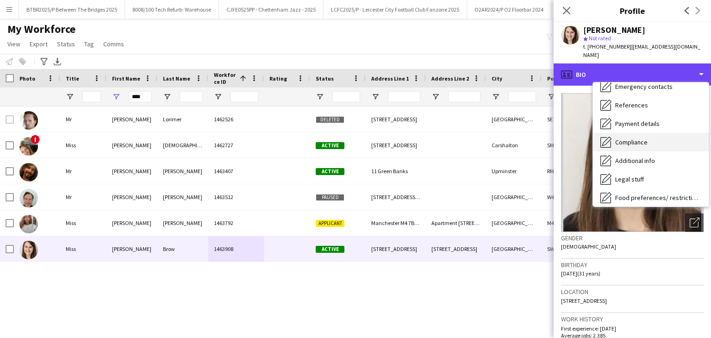
scroll to position [93, 0]
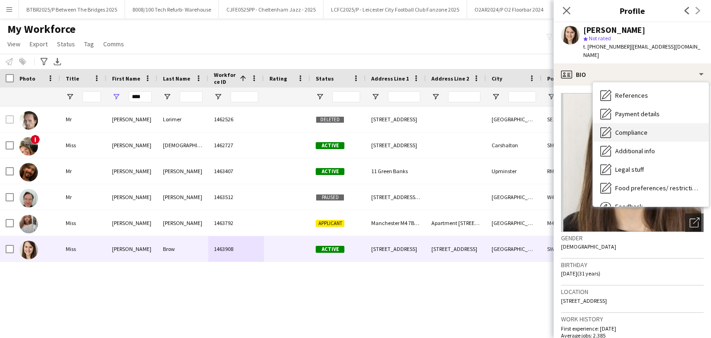
click at [643, 128] on span "Compliance" at bounding box center [631, 132] width 32 height 8
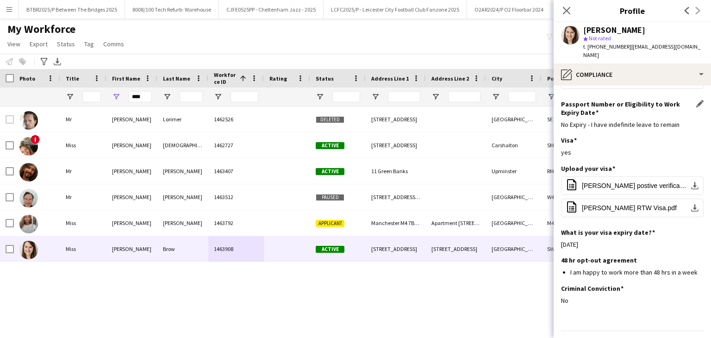
scroll to position [267, 0]
click at [631, 203] on span "[PERSON_NAME] RTW Visa.pdf" at bounding box center [629, 206] width 95 height 7
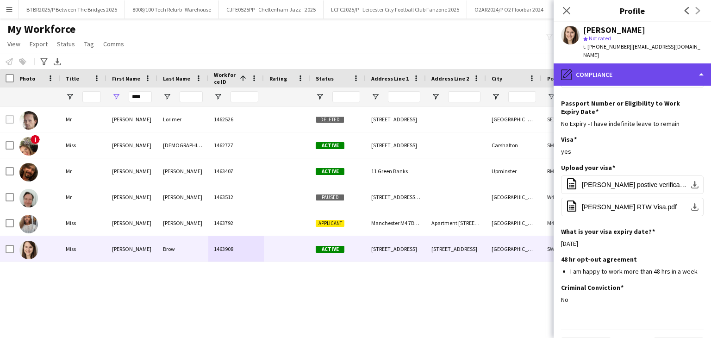
click at [594, 70] on div "pencil4 Compliance" at bounding box center [632, 74] width 157 height 22
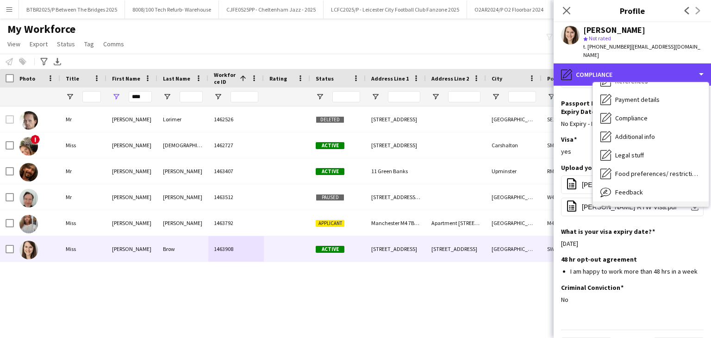
scroll to position [124, 0]
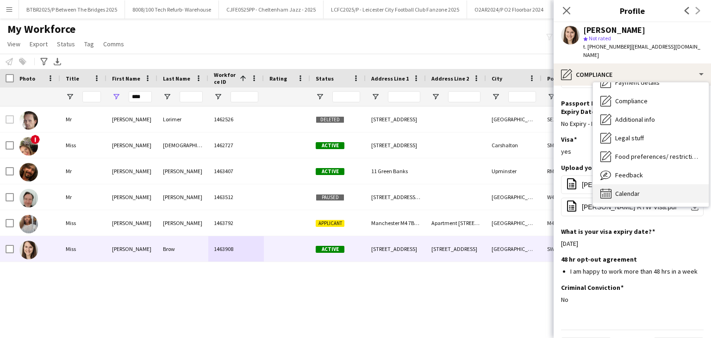
click at [660, 188] on div "Calendar Calendar" at bounding box center [651, 193] width 116 height 19
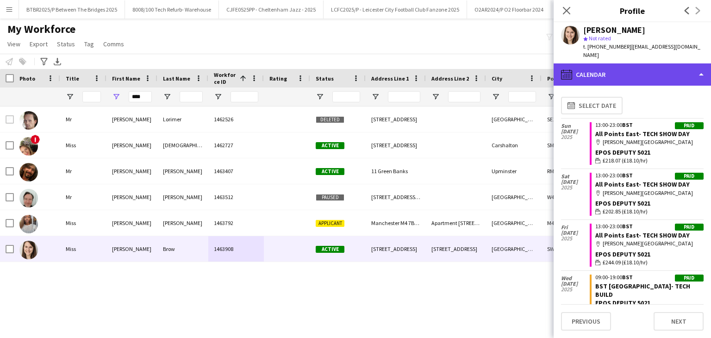
click at [638, 65] on div "calendar-full Calendar" at bounding box center [632, 74] width 157 height 22
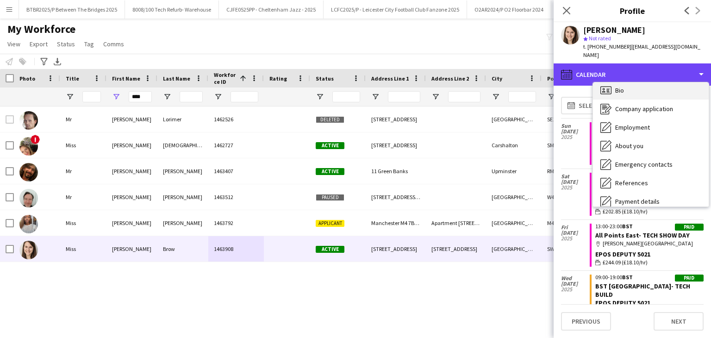
scroll to position [0, 0]
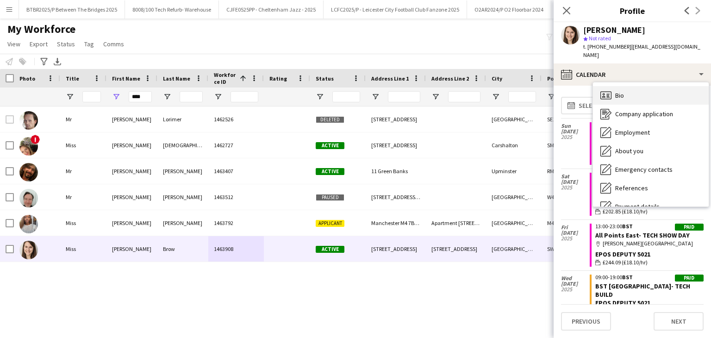
click at [650, 88] on div "Bio Bio" at bounding box center [651, 95] width 116 height 19
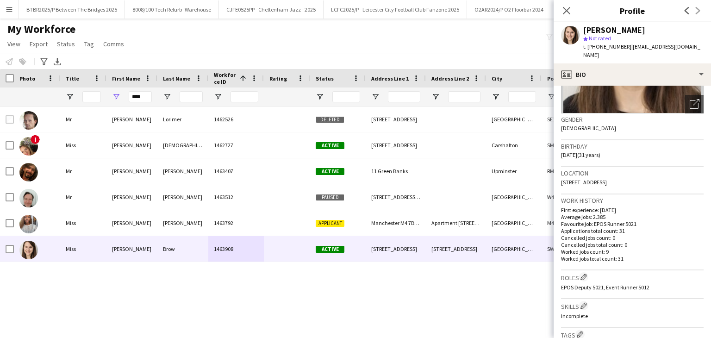
scroll to position [139, 0]
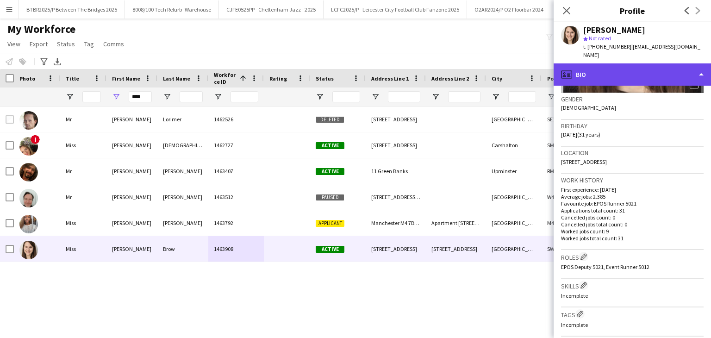
click at [639, 63] on div "profile Bio" at bounding box center [632, 74] width 157 height 22
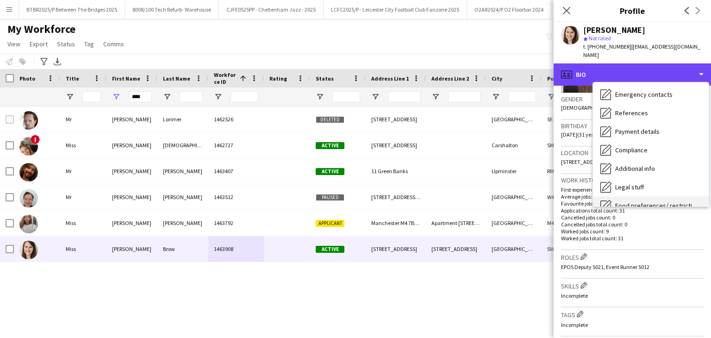
scroll to position [124, 0]
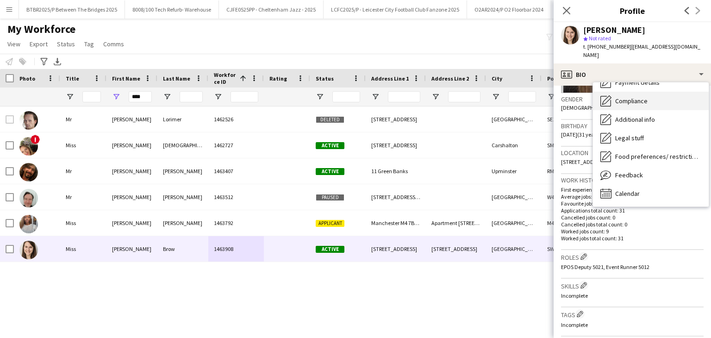
click at [641, 97] on span "Compliance" at bounding box center [631, 101] width 32 height 8
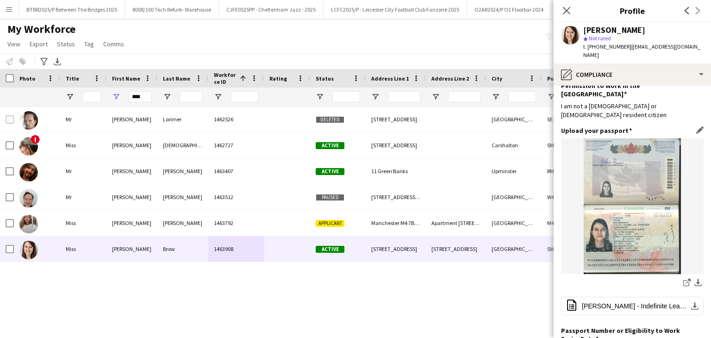
scroll to position [185, 0]
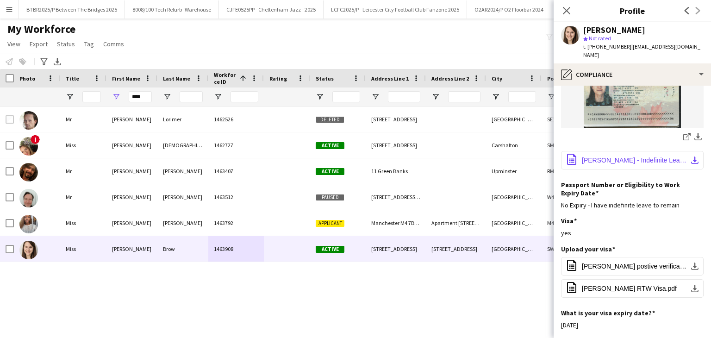
click at [643, 157] on span "[PERSON_NAME] - Indefinite Leave to Remain.pdf" at bounding box center [634, 160] width 105 height 7
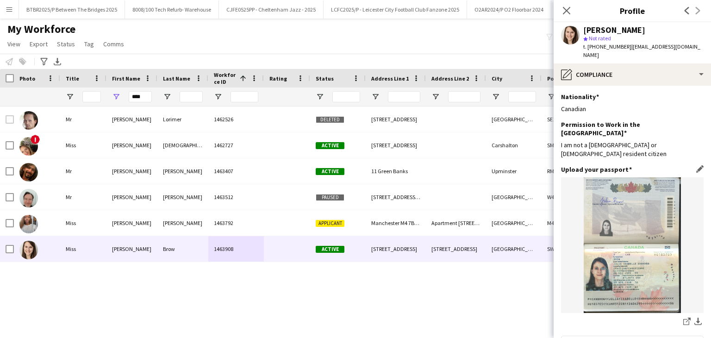
scroll to position [0, 0]
click at [563, 12] on icon "Close pop-in" at bounding box center [566, 10] width 9 height 9
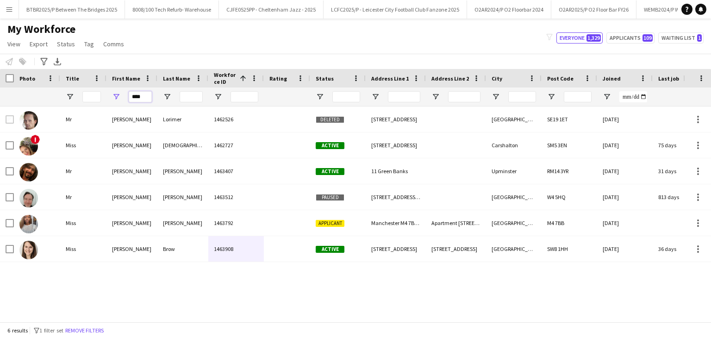
click at [141, 95] on input "****" at bounding box center [140, 96] width 23 height 11
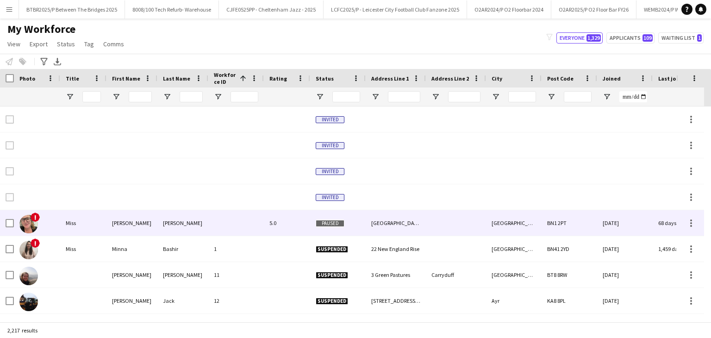
click at [276, 221] on div "5.0" at bounding box center [287, 222] width 46 height 25
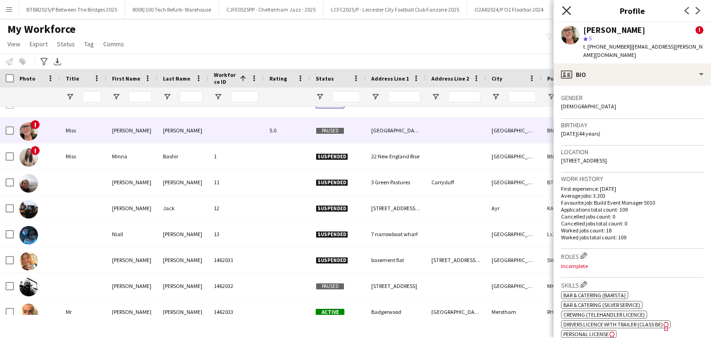
click at [567, 13] on icon "Close pop-in" at bounding box center [566, 10] width 9 height 9
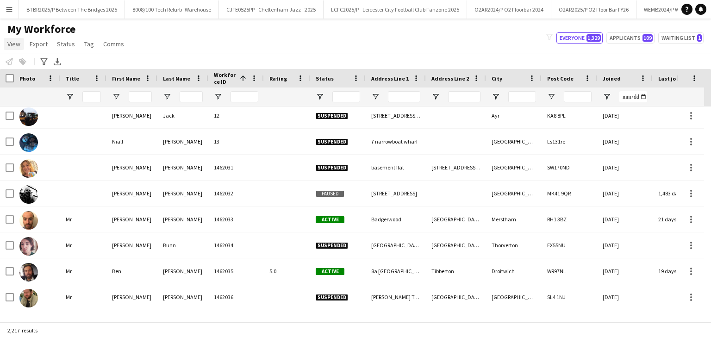
click at [19, 44] on span "View" at bounding box center [13, 44] width 13 height 8
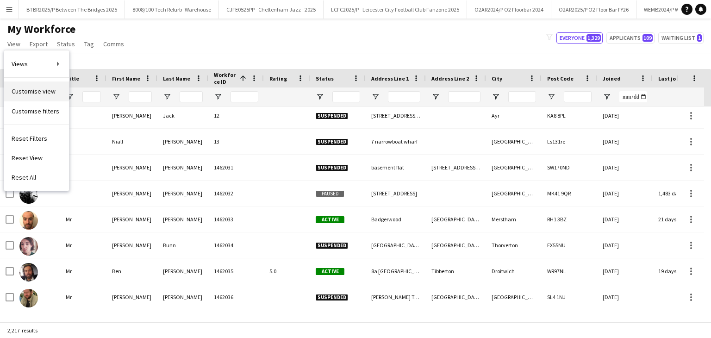
click at [50, 88] on span "Customise view" at bounding box center [34, 91] width 44 height 8
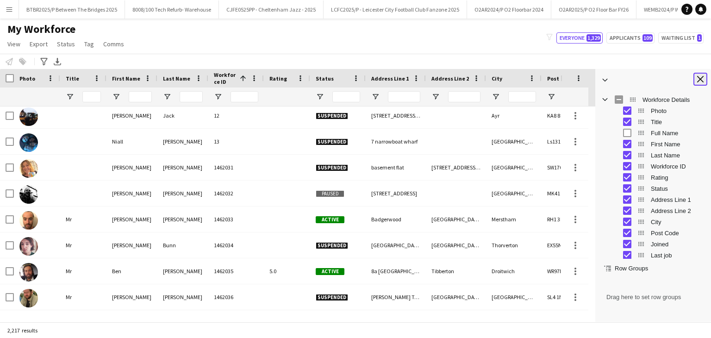
click at [704, 79] on app-icon "Close tool panel" at bounding box center [700, 79] width 6 height 6
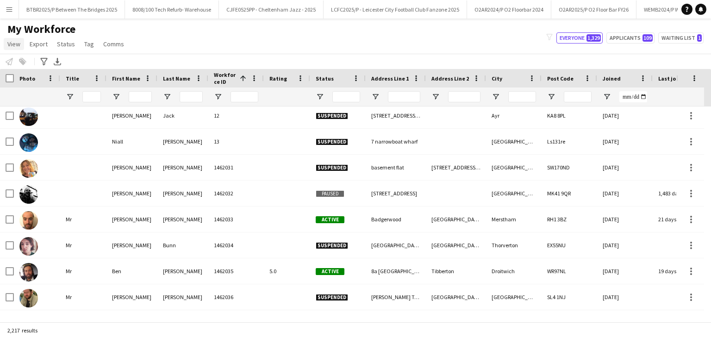
click at [13, 44] on span "View" at bounding box center [13, 44] width 13 height 8
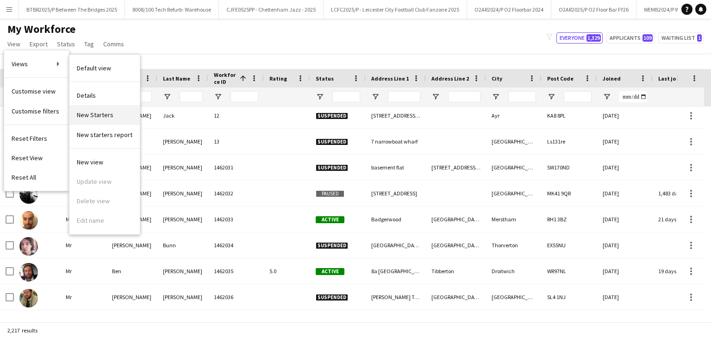
click at [107, 121] on link "New Starters" at bounding box center [104, 114] width 70 height 19
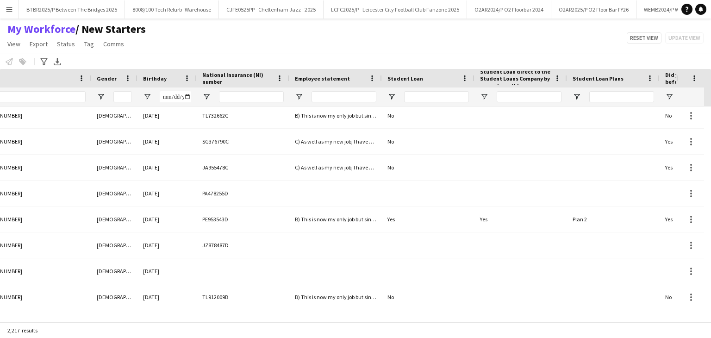
scroll to position [0, 791]
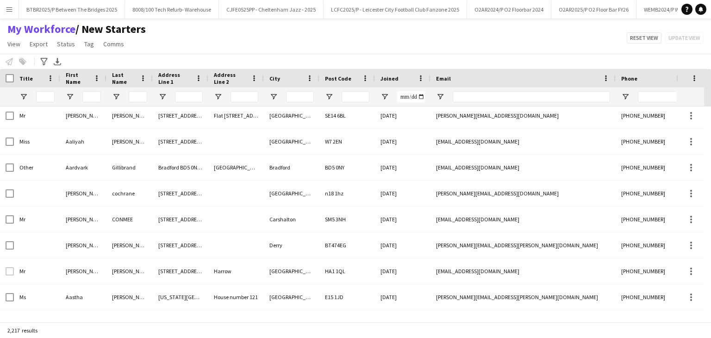
click at [18, 50] on app-page-menu "View Views Default view Details New Starters New starters report New view Updat…" at bounding box center [76, 45] width 153 height 18
click at [10, 40] on span "View" at bounding box center [13, 44] width 13 height 8
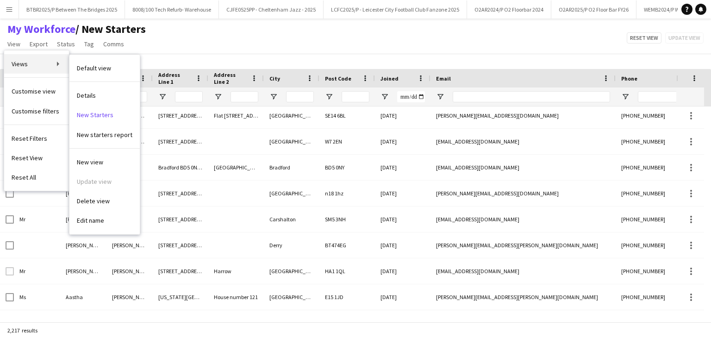
click at [45, 67] on link "Views" at bounding box center [36, 63] width 65 height 19
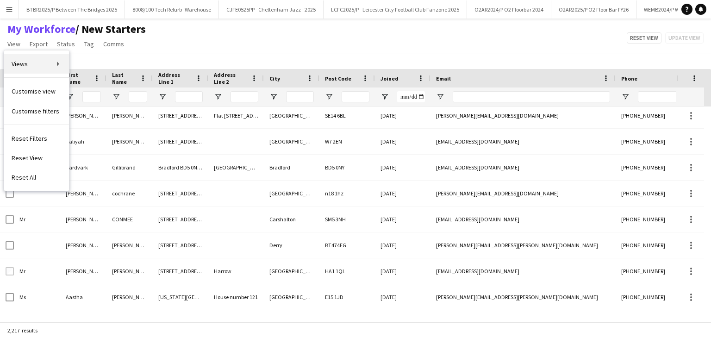
click at [36, 67] on link "Views" at bounding box center [36, 63] width 65 height 19
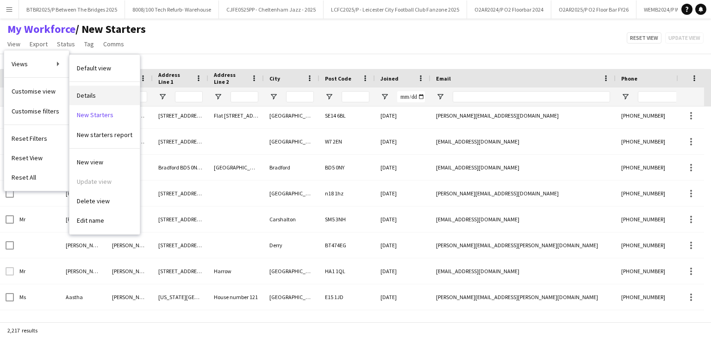
click at [110, 97] on link "Details" at bounding box center [104, 95] width 70 height 19
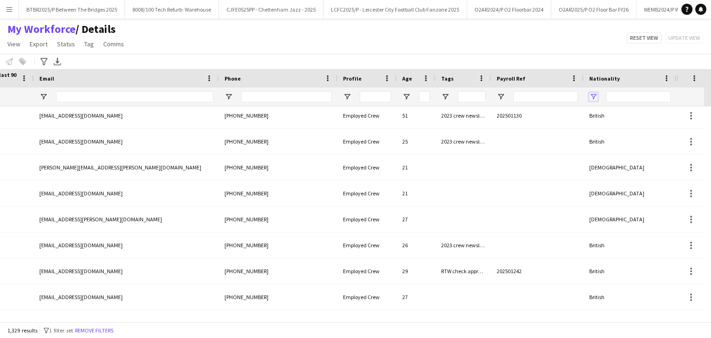
click at [596, 94] on span "Open Filter Menu" at bounding box center [594, 97] width 8 height 8
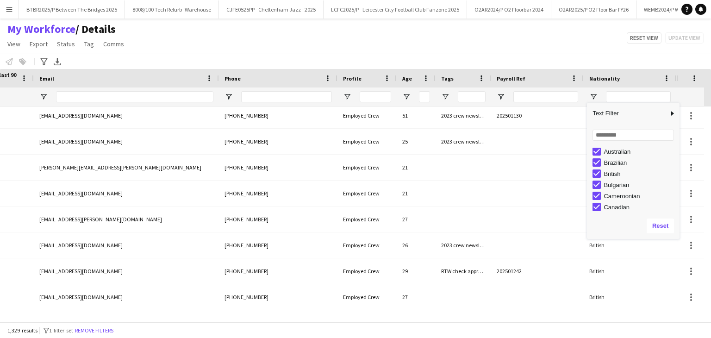
click at [617, 174] on div "British" at bounding box center [640, 173] width 73 height 7
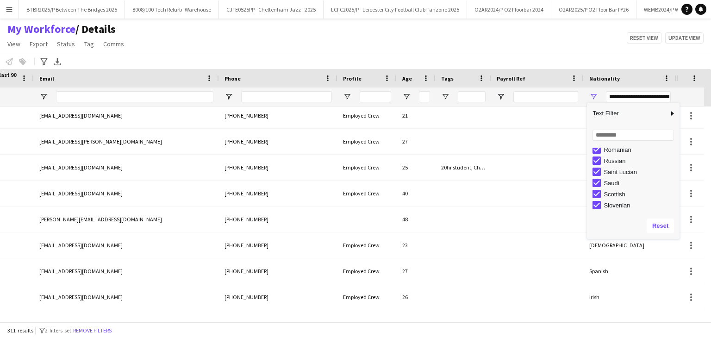
click at [616, 195] on div "Scottish" at bounding box center [640, 194] width 73 height 7
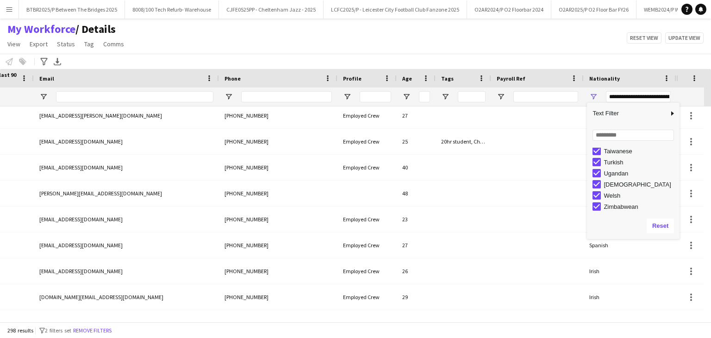
click at [616, 195] on div "Welsh" at bounding box center [640, 195] width 73 height 7
click at [639, 183] on div "Northern Irish" at bounding box center [640, 180] width 73 height 7
click at [613, 196] on div "Irish" at bounding box center [640, 195] width 73 height 7
type input "**********"
click at [525, 47] on div "My Workforce / Details View Views Default view Details New Starters New starter…" at bounding box center [355, 37] width 711 height 31
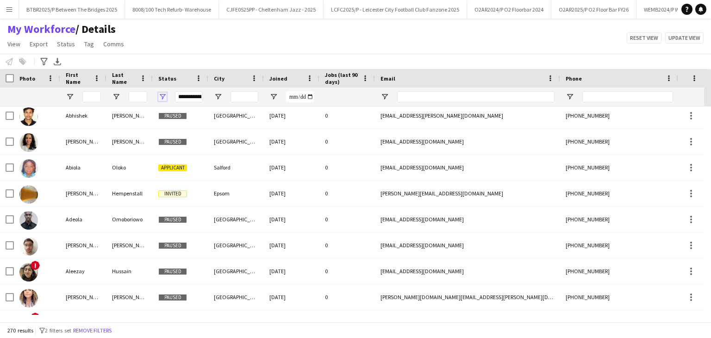
click at [163, 98] on span "Open Filter Menu" at bounding box center [162, 97] width 8 height 8
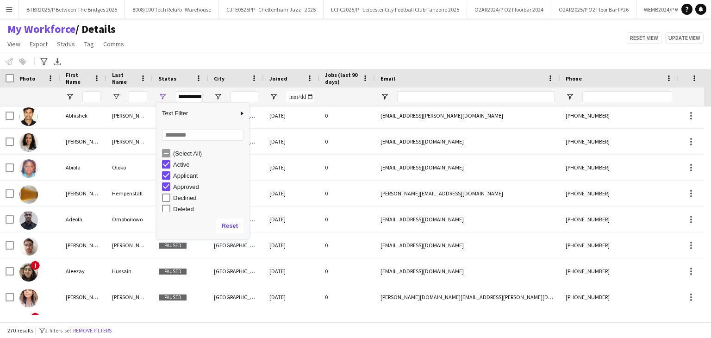
click at [197, 151] on div "(Select All)" at bounding box center [209, 153] width 73 height 7
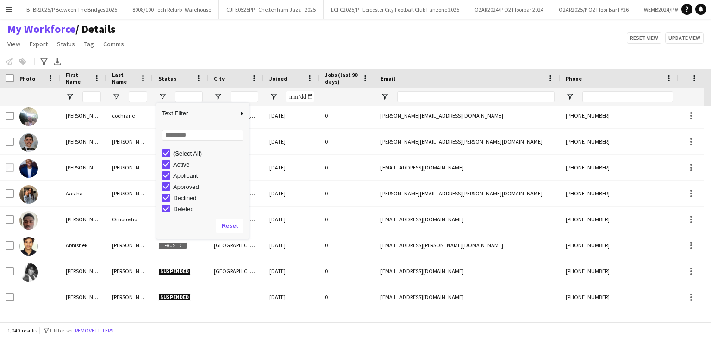
click at [197, 151] on div "(Select All)" at bounding box center [209, 153] width 73 height 7
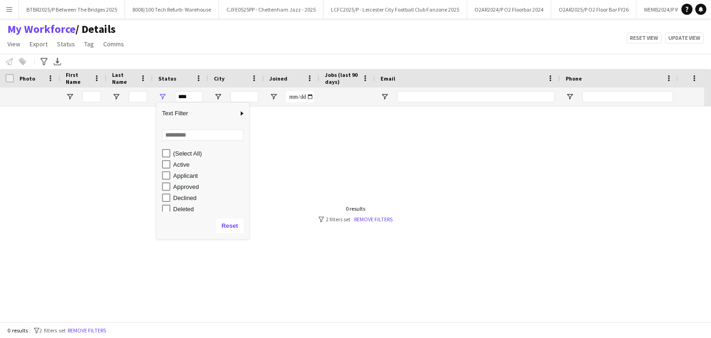
click at [181, 168] on div "Active" at bounding box center [209, 164] width 73 height 7
type input "**********"
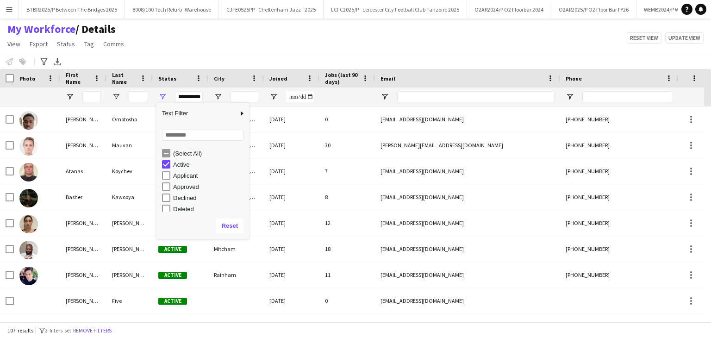
click at [230, 48] on div "My Workforce / Details View Views Default view Details New Starters New starter…" at bounding box center [355, 37] width 711 height 31
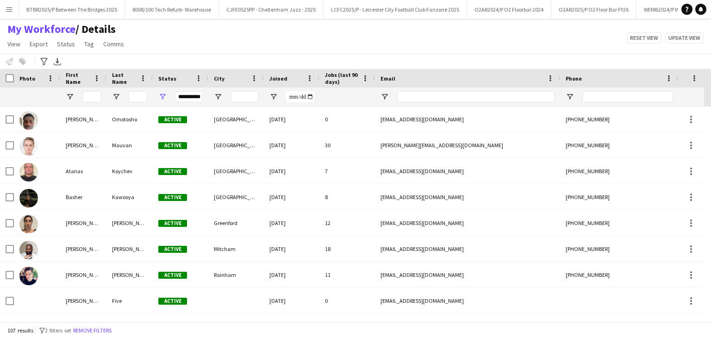
click at [350, 77] on span "Jobs (last 90 days)" at bounding box center [341, 78] width 33 height 14
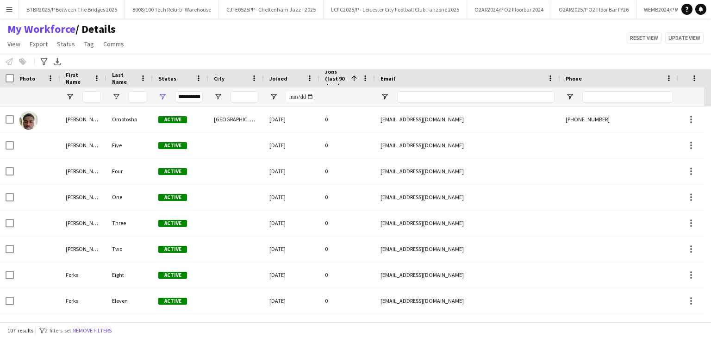
click at [350, 77] on span at bounding box center [354, 78] width 8 height 8
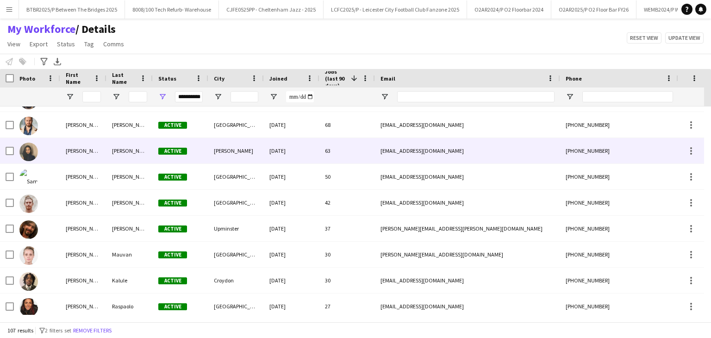
click at [345, 159] on div "63" at bounding box center [348, 150] width 56 height 25
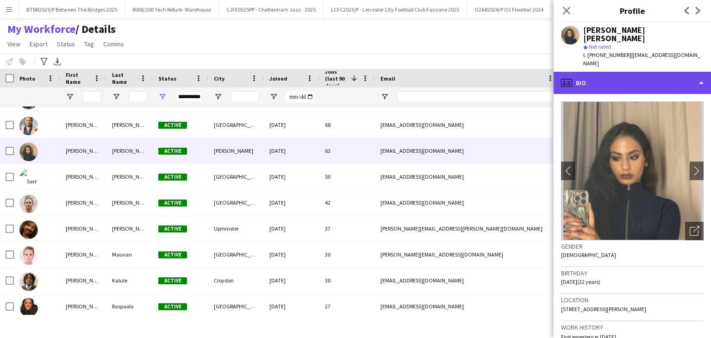
click at [628, 72] on div "profile Bio" at bounding box center [632, 83] width 157 height 22
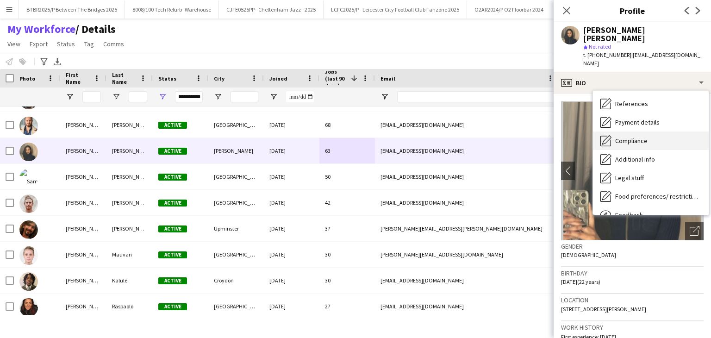
click at [647, 132] on div "Compliance Compliance" at bounding box center [651, 141] width 116 height 19
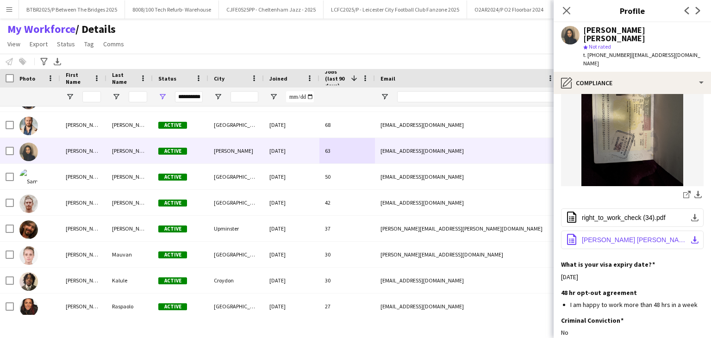
click at [636, 231] on button "office-file-sheet [PERSON_NAME] [PERSON_NAME] (2306520) summer vacation documen…" at bounding box center [632, 240] width 143 height 19
click at [601, 208] on button "office-file-sheet right_to_work_check (34).pdf download-bottom" at bounding box center [632, 217] width 143 height 19
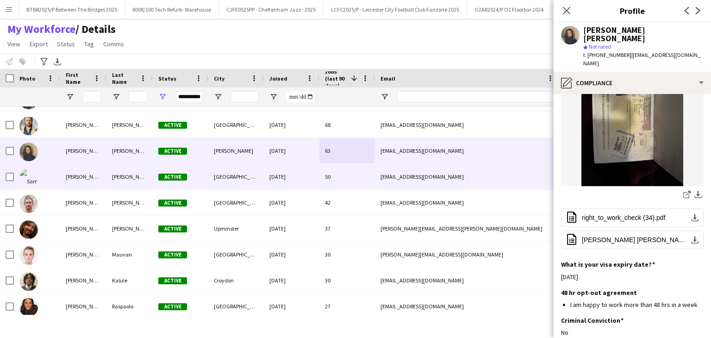
click at [207, 185] on div "Active" at bounding box center [181, 176] width 56 height 25
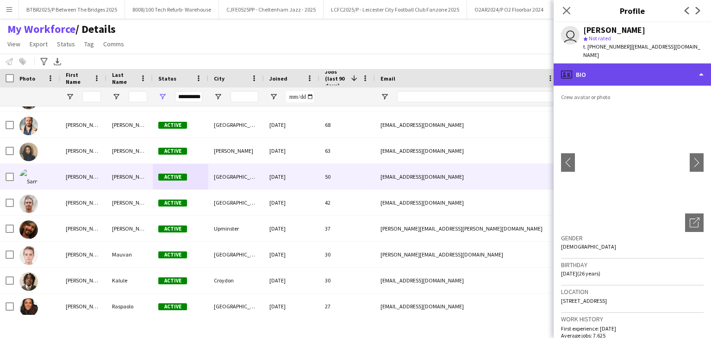
click at [640, 63] on div "profile Bio" at bounding box center [632, 74] width 157 height 22
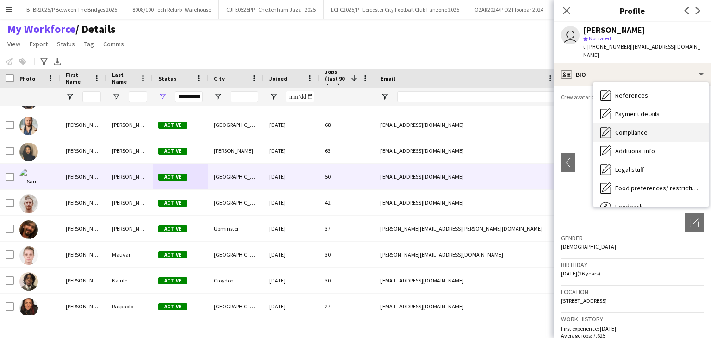
click at [654, 128] on div "Compliance Compliance" at bounding box center [651, 132] width 116 height 19
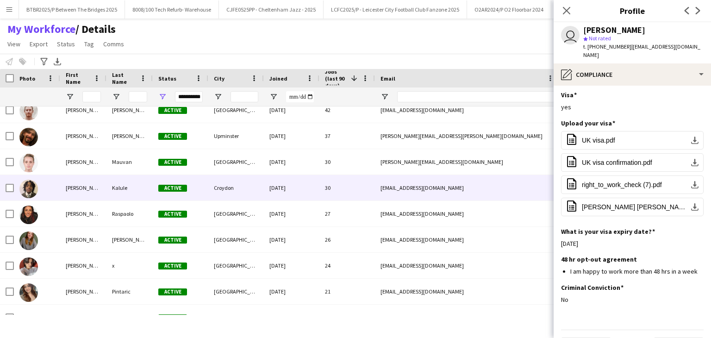
click at [177, 196] on div "Active" at bounding box center [181, 187] width 56 height 25
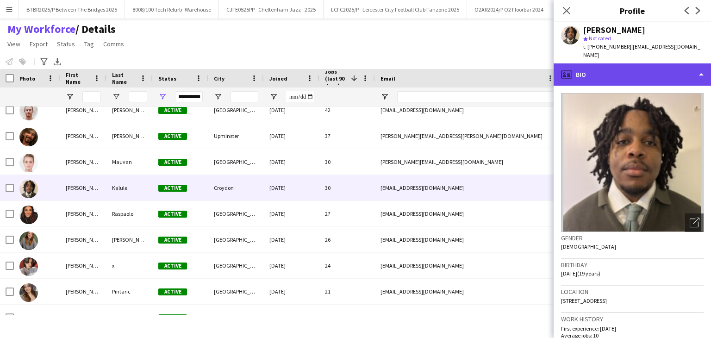
click at [617, 64] on div "profile Bio" at bounding box center [632, 74] width 157 height 22
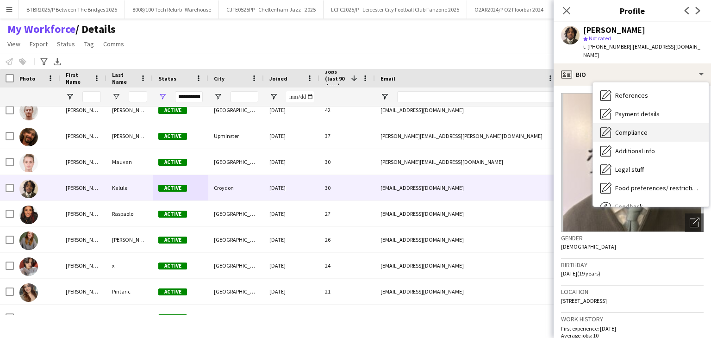
click at [632, 128] on span "Compliance" at bounding box center [631, 132] width 32 height 8
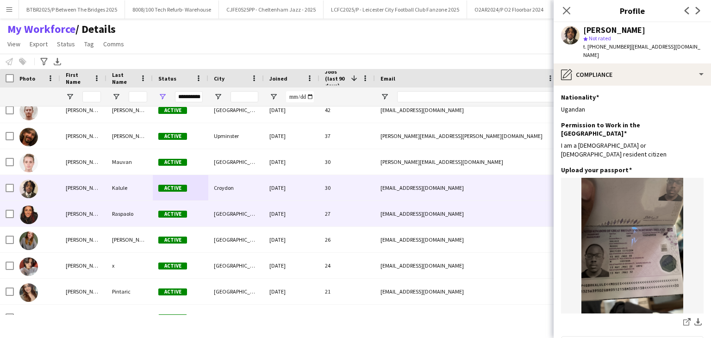
click at [280, 218] on div "[DATE]" at bounding box center [292, 213] width 56 height 25
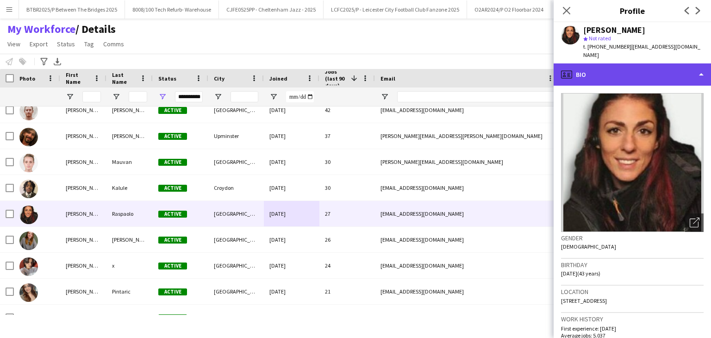
click at [616, 63] on div "profile Bio" at bounding box center [632, 74] width 157 height 22
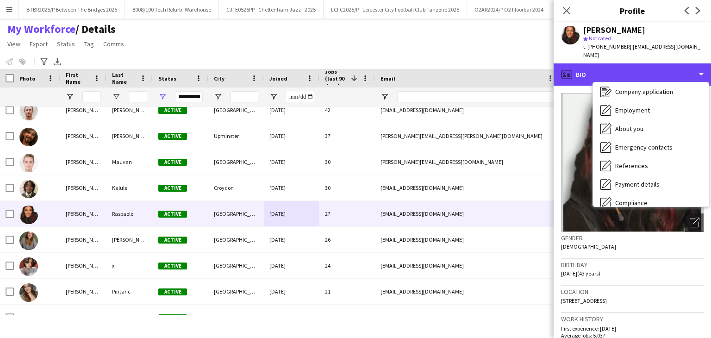
scroll to position [93, 0]
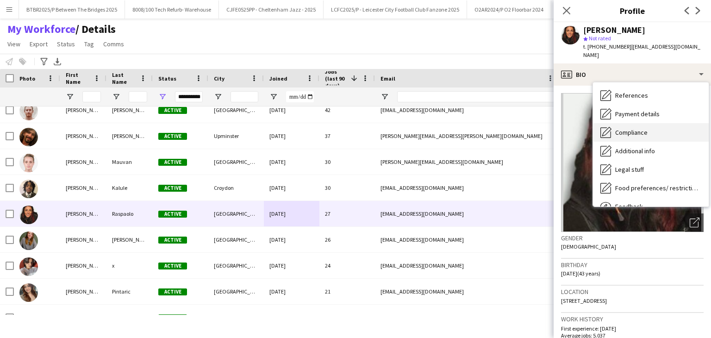
click at [640, 128] on span "Compliance" at bounding box center [631, 132] width 32 height 8
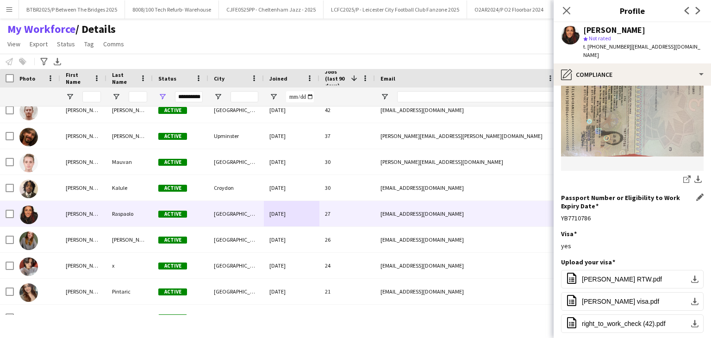
scroll to position [185, 0]
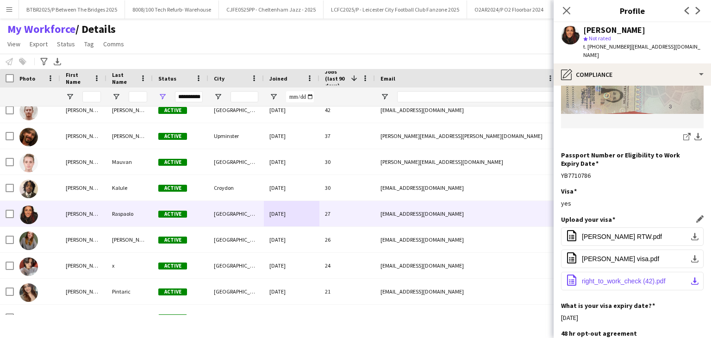
click at [623, 272] on button "office-file-sheet right_to_work_check (42).pdf download-bottom" at bounding box center [632, 281] width 143 height 19
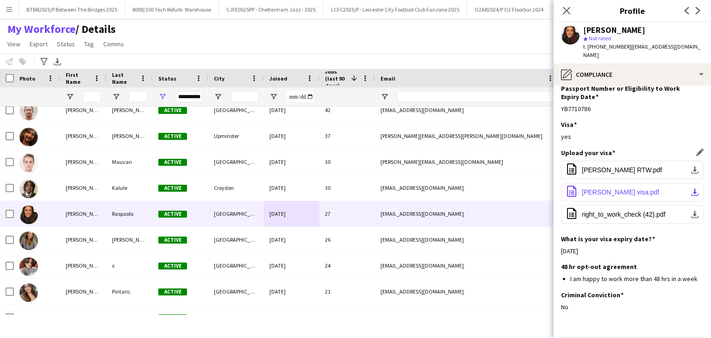
scroll to position [259, 0]
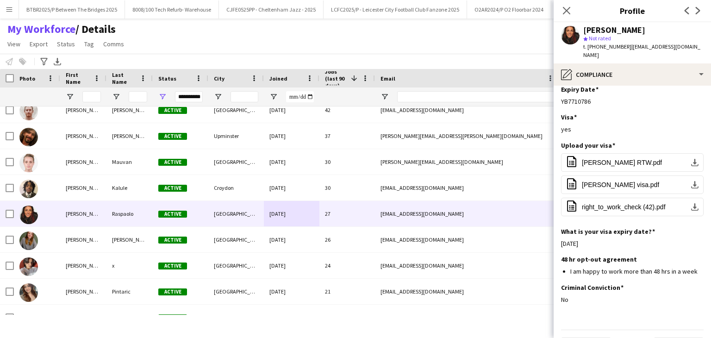
click at [11, 4] on button "Menu" at bounding box center [9, 9] width 19 height 19
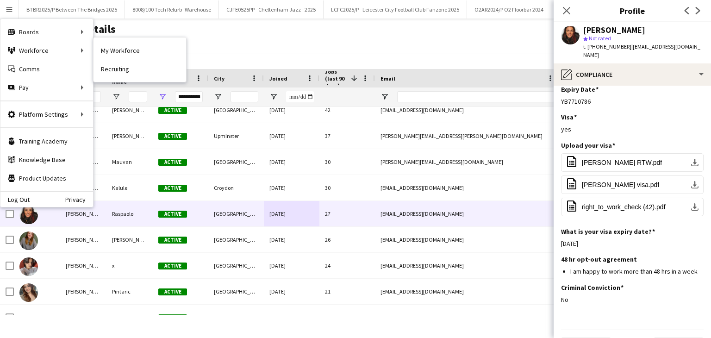
drag, startPoint x: 113, startPoint y: 44, endPoint x: 127, endPoint y: 41, distance: 13.6
click at [113, 44] on link "My Workforce" at bounding box center [140, 50] width 93 height 19
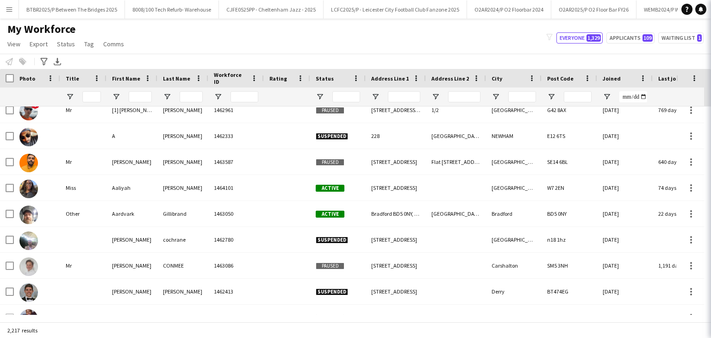
type input "**********"
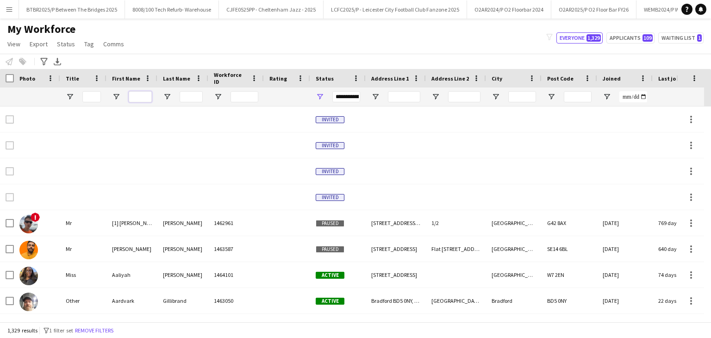
click at [140, 96] on input "First Name Filter Input" at bounding box center [140, 96] width 23 height 11
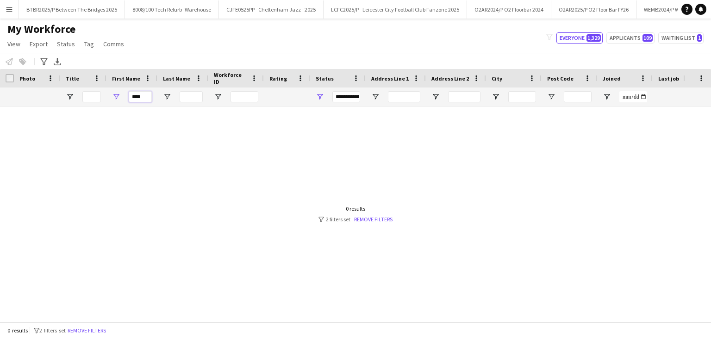
click at [133, 97] on input "****" at bounding box center [140, 96] width 23 height 11
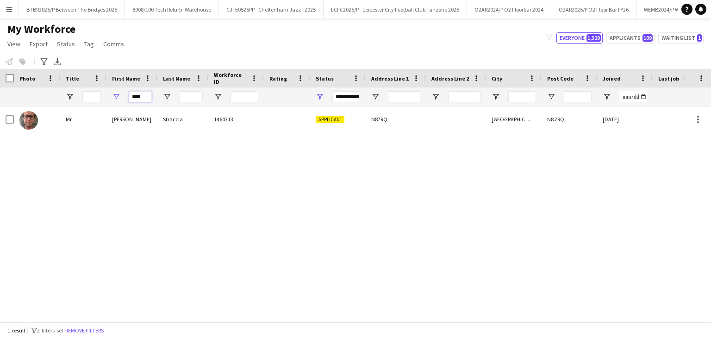
click at [149, 95] on input "****" at bounding box center [140, 96] width 23 height 11
type input "****"
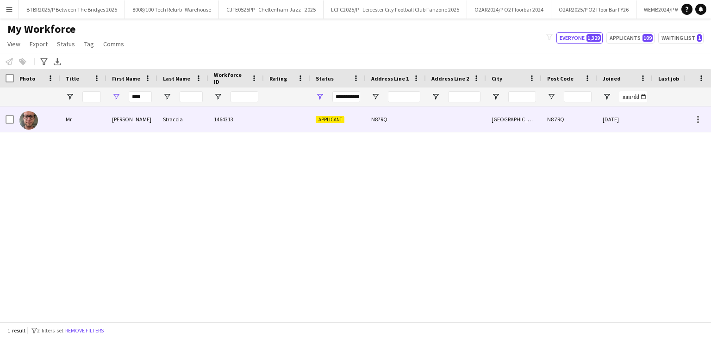
click at [188, 115] on div "Straccia" at bounding box center [182, 119] width 51 height 25
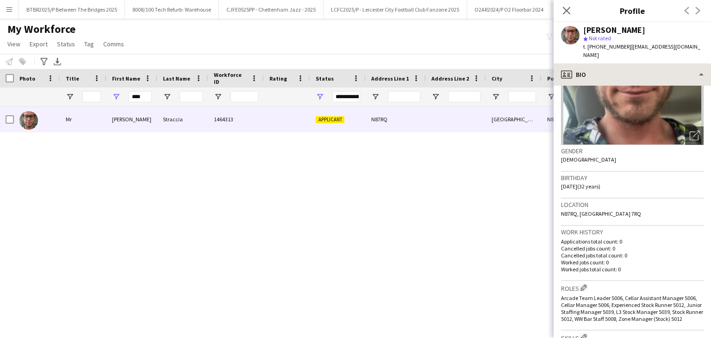
scroll to position [93, 0]
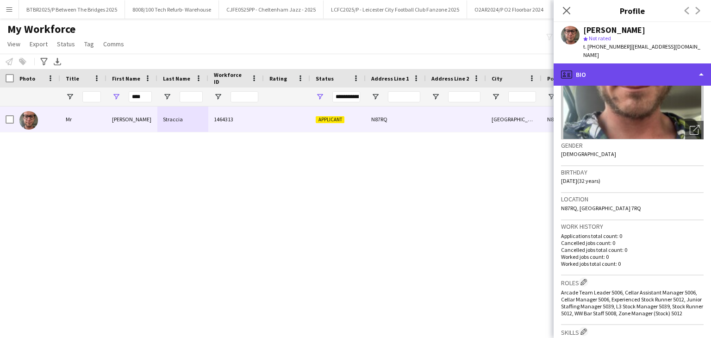
click at [635, 63] on div "profile Bio" at bounding box center [632, 74] width 157 height 22
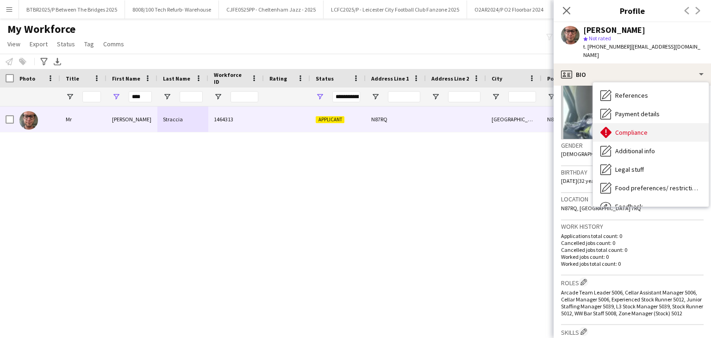
click at [665, 126] on div "Compliance Compliance" at bounding box center [651, 132] width 116 height 19
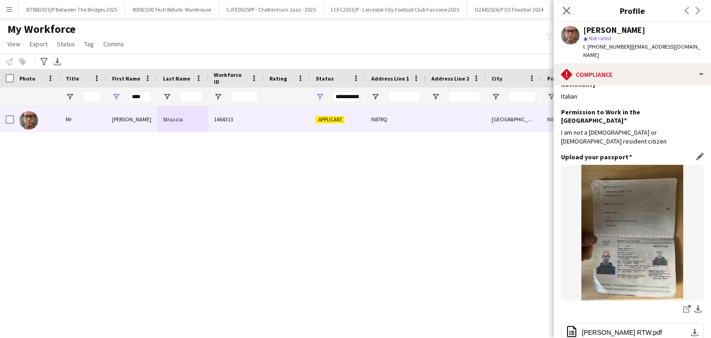
scroll to position [0, 0]
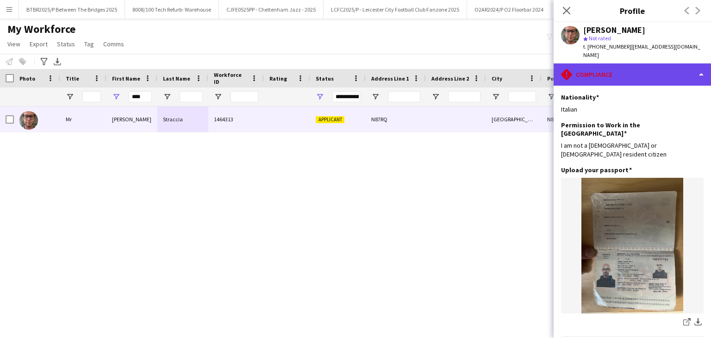
click at [635, 68] on div "rhombus-alert Compliance" at bounding box center [632, 74] width 157 height 22
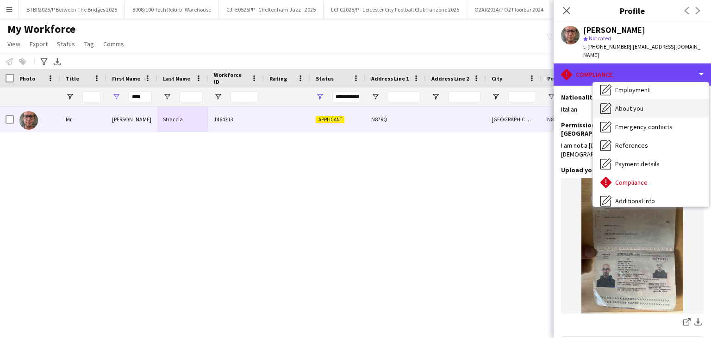
scroll to position [124, 0]
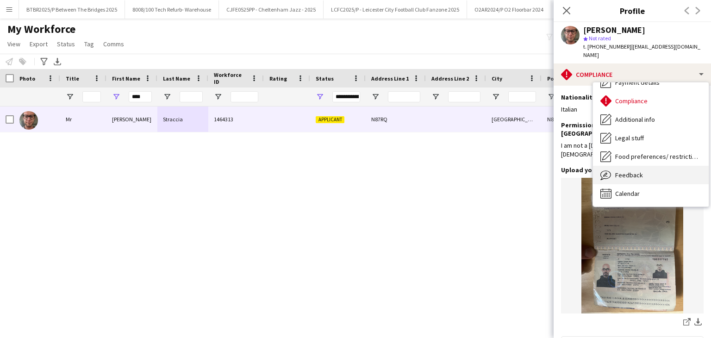
click at [644, 166] on div "Feedback Feedback" at bounding box center [651, 175] width 116 height 19
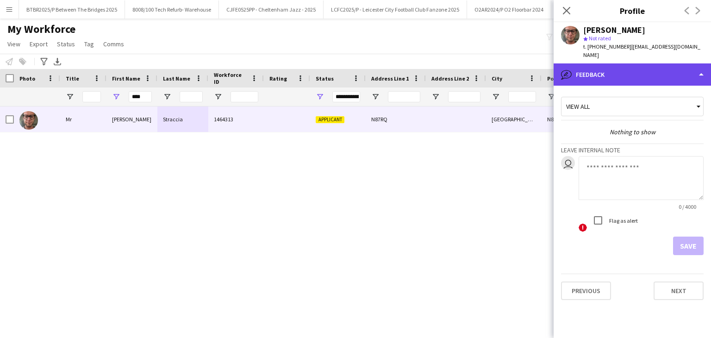
click at [634, 75] on div "bubble-pencil Feedback" at bounding box center [632, 74] width 157 height 22
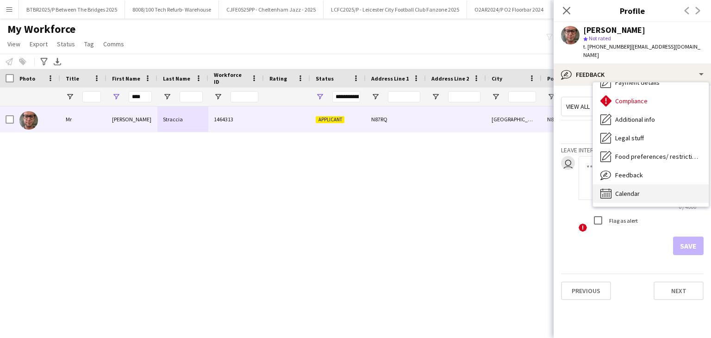
click at [642, 184] on div "Calendar Calendar" at bounding box center [651, 193] width 116 height 19
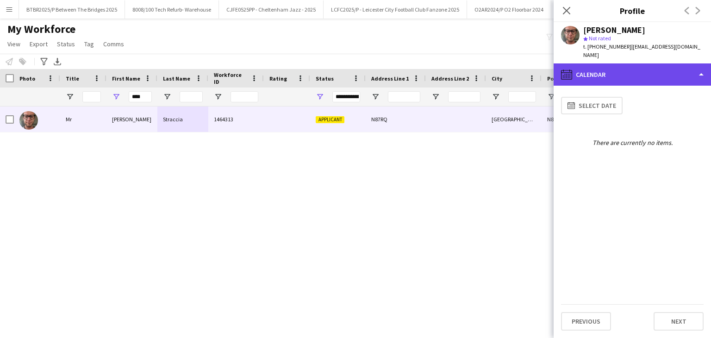
click at [642, 66] on div "calendar-full Calendar" at bounding box center [632, 74] width 157 height 22
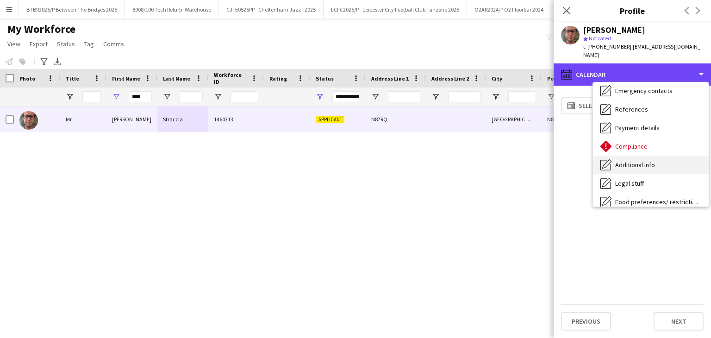
scroll to position [78, 0]
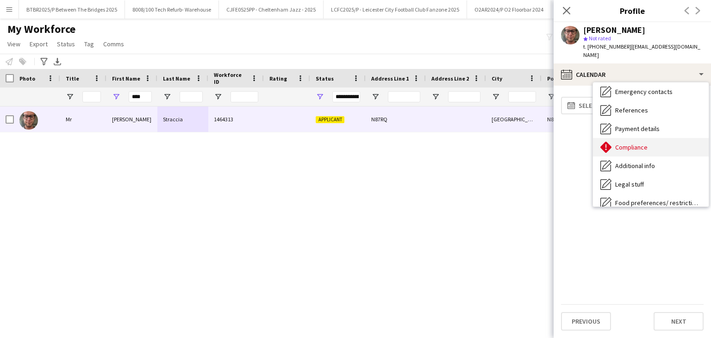
click at [650, 138] on div "Compliance Compliance" at bounding box center [651, 147] width 116 height 19
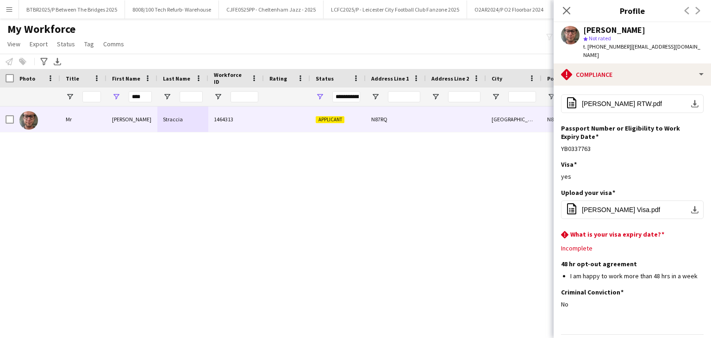
scroll to position [246, 0]
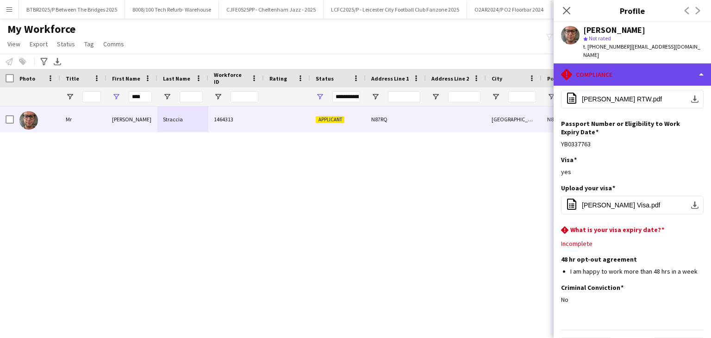
click at [639, 63] on div "rhombus-alert Compliance" at bounding box center [632, 74] width 157 height 22
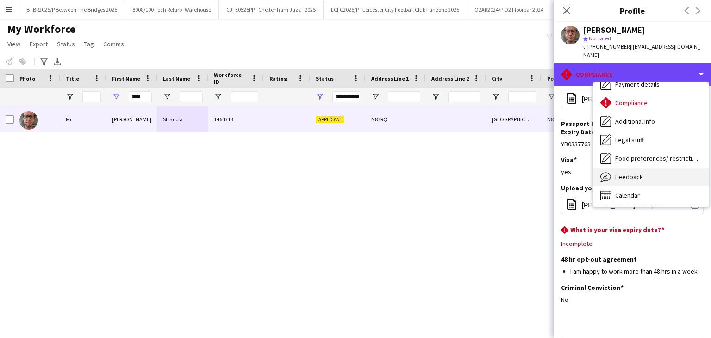
scroll to position [124, 0]
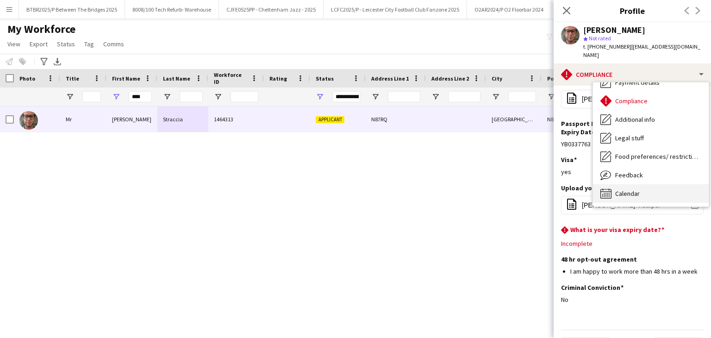
click at [645, 184] on div "Calendar Calendar" at bounding box center [651, 193] width 116 height 19
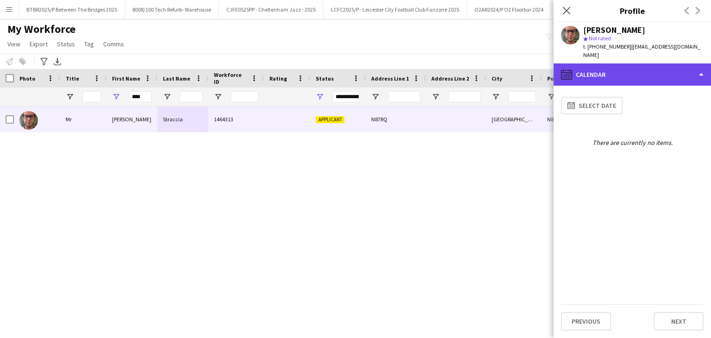
click at [604, 63] on div "calendar-full Calendar" at bounding box center [632, 74] width 157 height 22
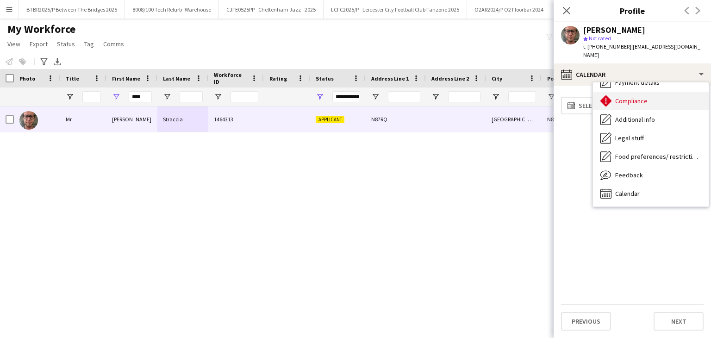
click at [663, 92] on div "Compliance Compliance" at bounding box center [651, 101] width 116 height 19
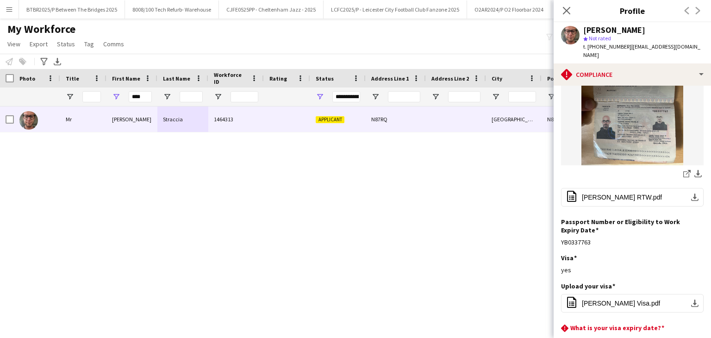
scroll to position [107, 0]
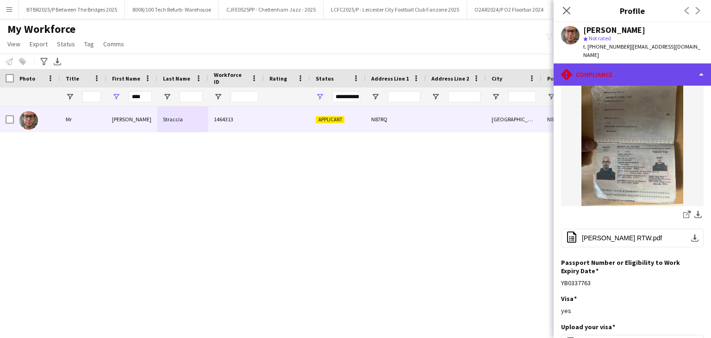
click at [647, 63] on div "rhombus-alert Compliance" at bounding box center [632, 74] width 157 height 22
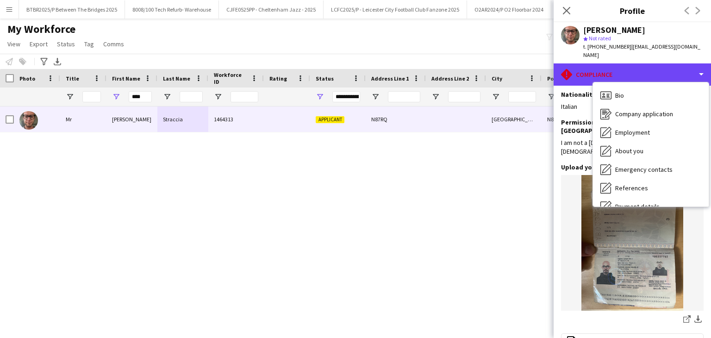
scroll to position [0, 0]
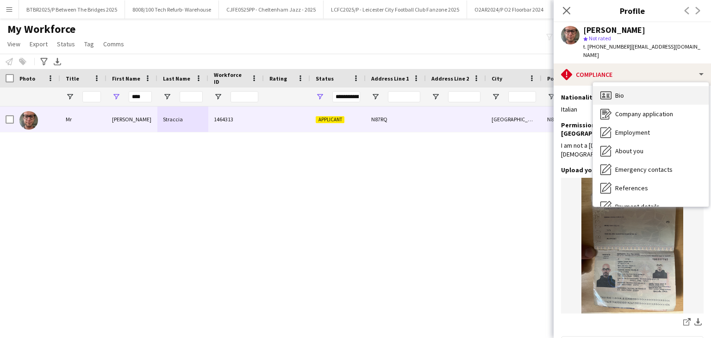
click at [635, 91] on div "Bio Bio" at bounding box center [651, 95] width 116 height 19
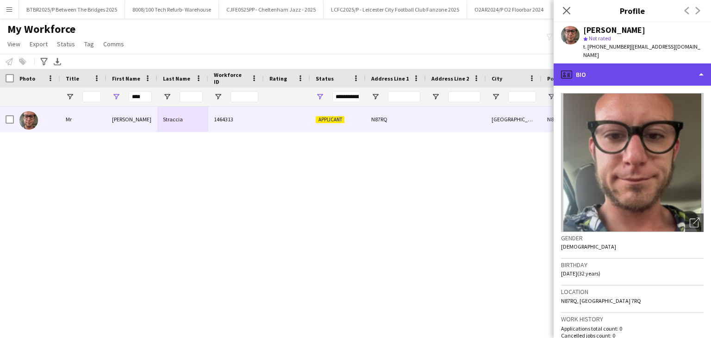
click at [635, 73] on div "profile Bio" at bounding box center [632, 74] width 157 height 22
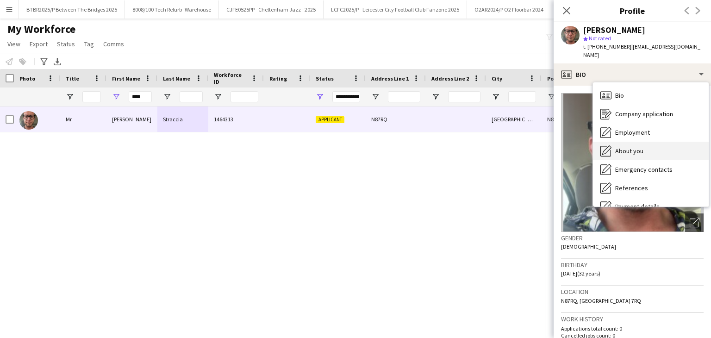
click at [646, 142] on div "About you About you" at bounding box center [651, 151] width 116 height 19
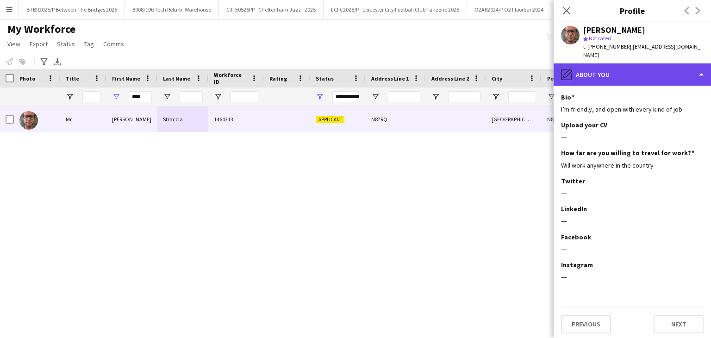
click at [634, 69] on div "pencil4 About you" at bounding box center [632, 74] width 157 height 22
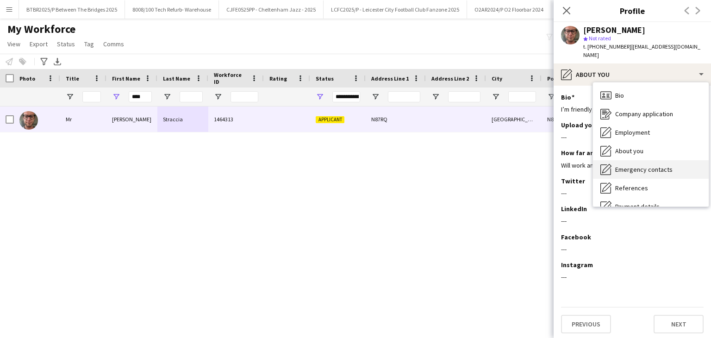
click at [660, 165] on span "Emergency contacts" at bounding box center [643, 169] width 57 height 8
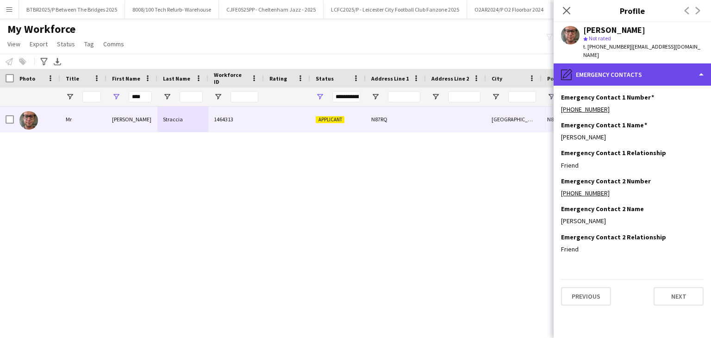
click at [641, 63] on div "pencil4 Emergency contacts" at bounding box center [632, 74] width 157 height 22
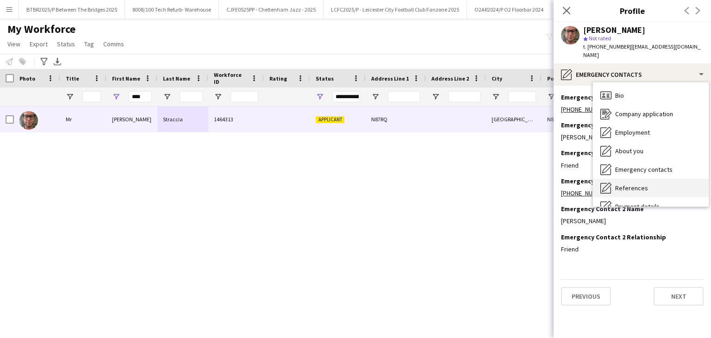
click at [653, 183] on div "References References" at bounding box center [651, 188] width 116 height 19
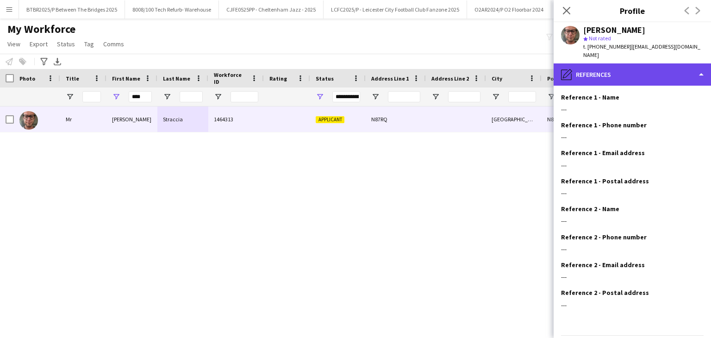
click at [634, 70] on div "pencil4 References" at bounding box center [632, 74] width 157 height 22
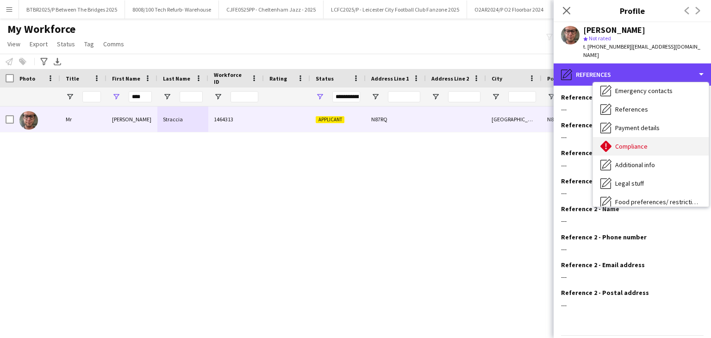
scroll to position [78, 0]
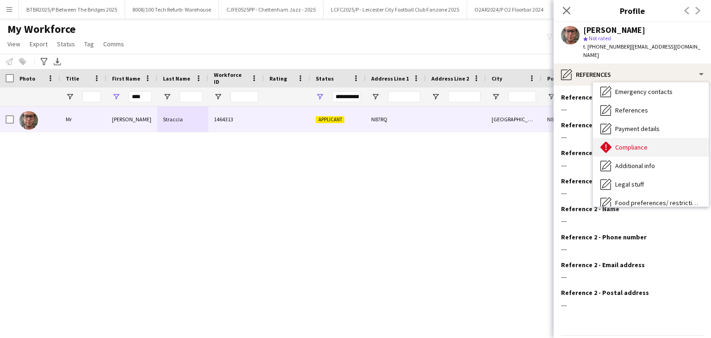
click at [655, 138] on div "Compliance Compliance" at bounding box center [651, 147] width 116 height 19
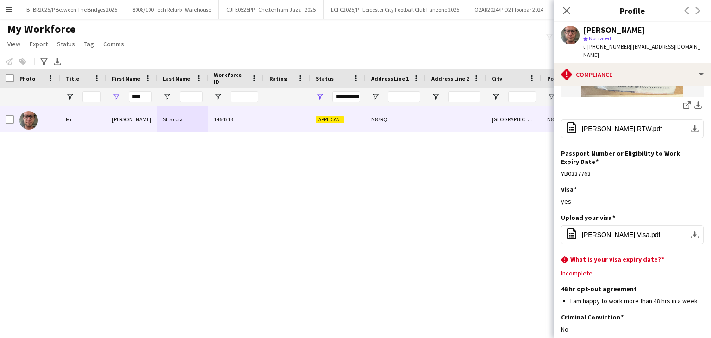
scroll to position [232, 0]
